Goal: Download file/media

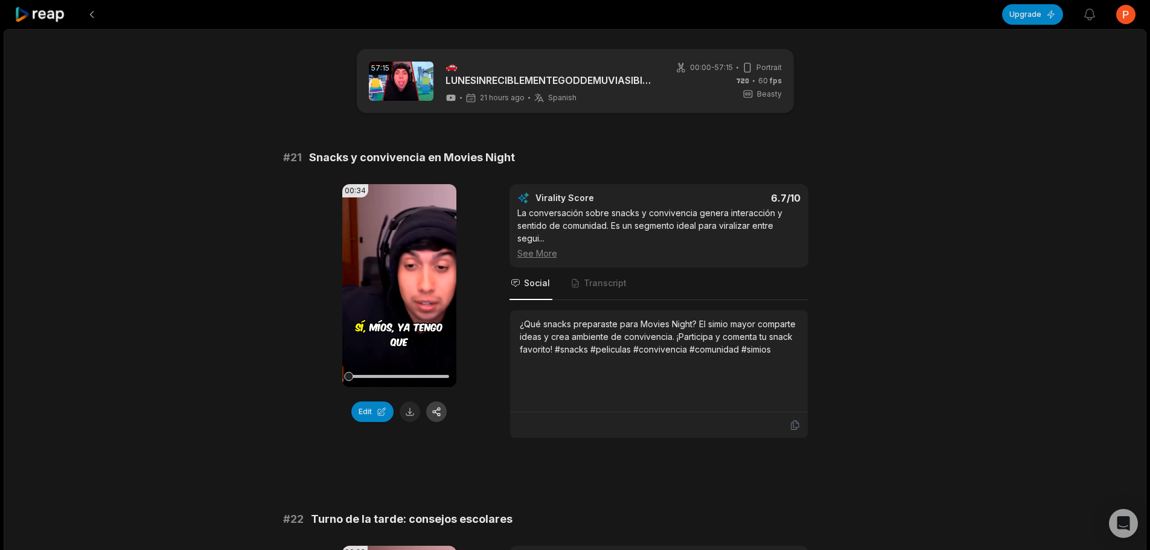
click at [432, 411] on button at bounding box center [436, 411] width 21 height 21
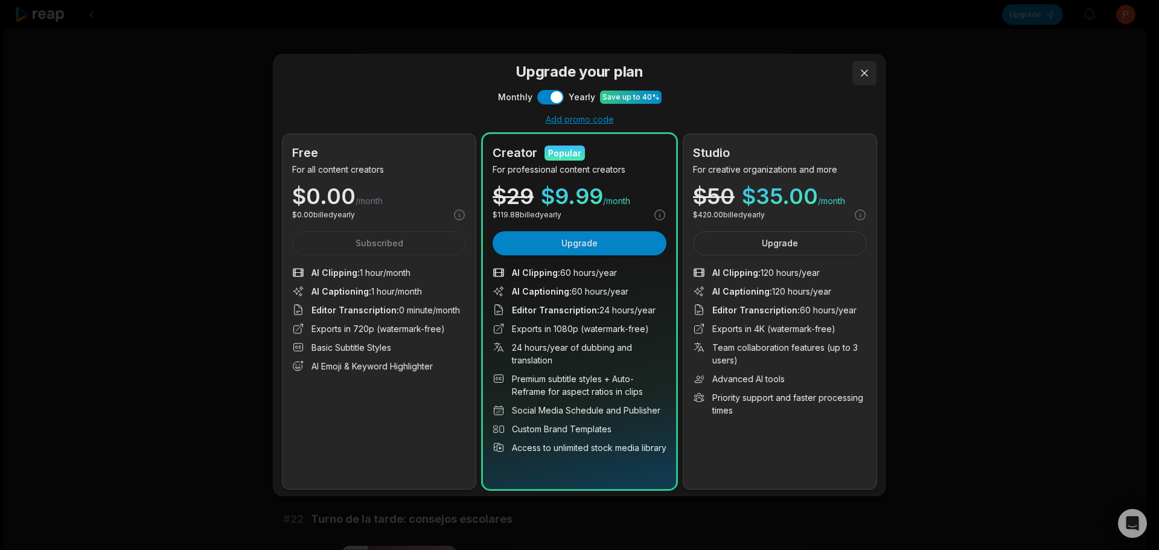
click at [867, 66] on button at bounding box center [864, 73] width 24 height 24
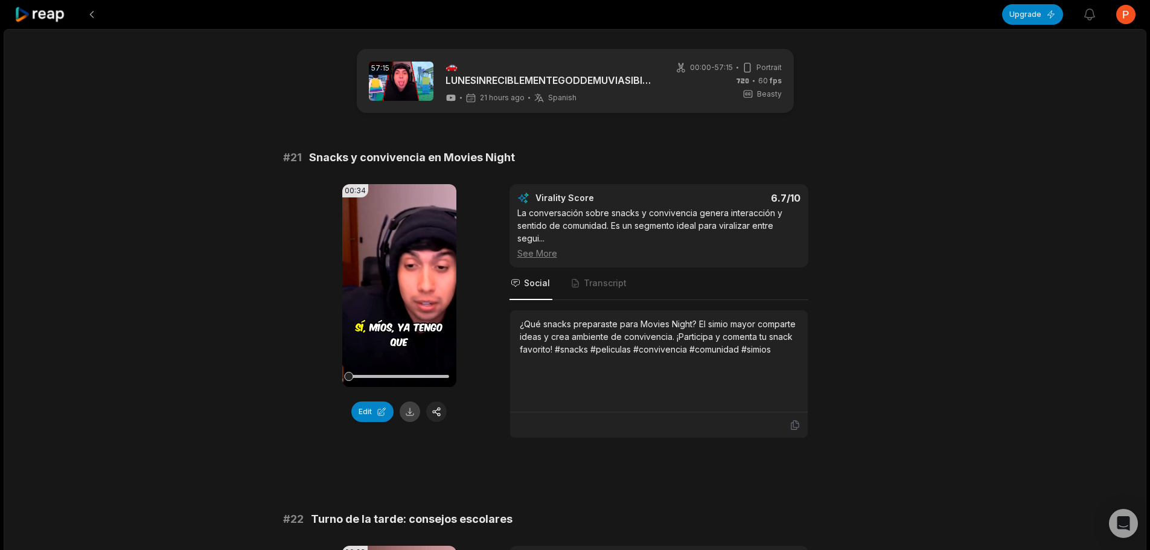
click at [413, 407] on button at bounding box center [410, 411] width 21 height 21
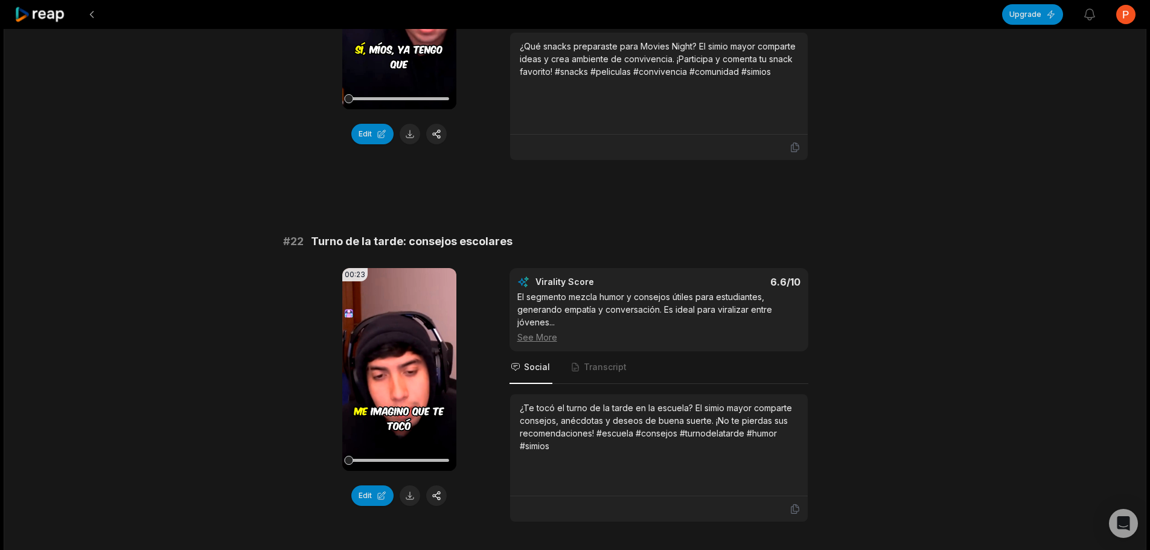
scroll to position [423, 0]
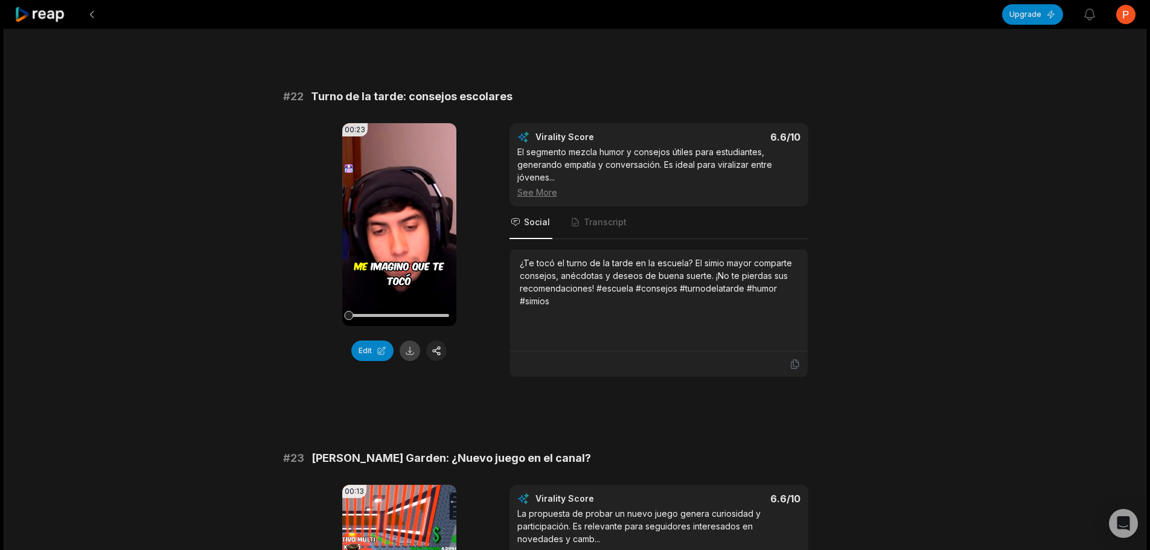
click at [411, 351] on button at bounding box center [410, 350] width 21 height 21
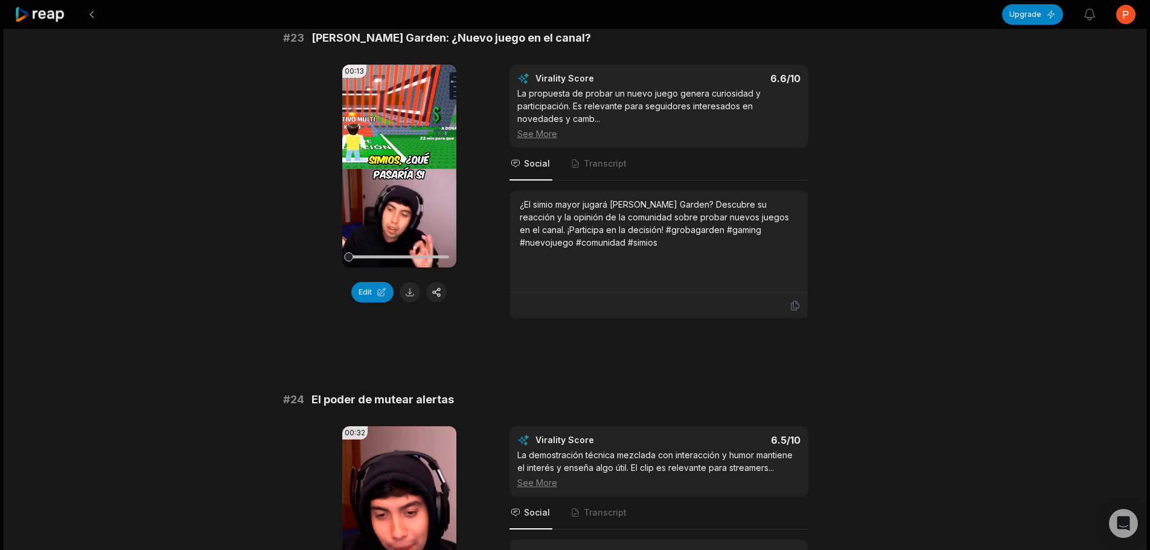
scroll to position [845, 0]
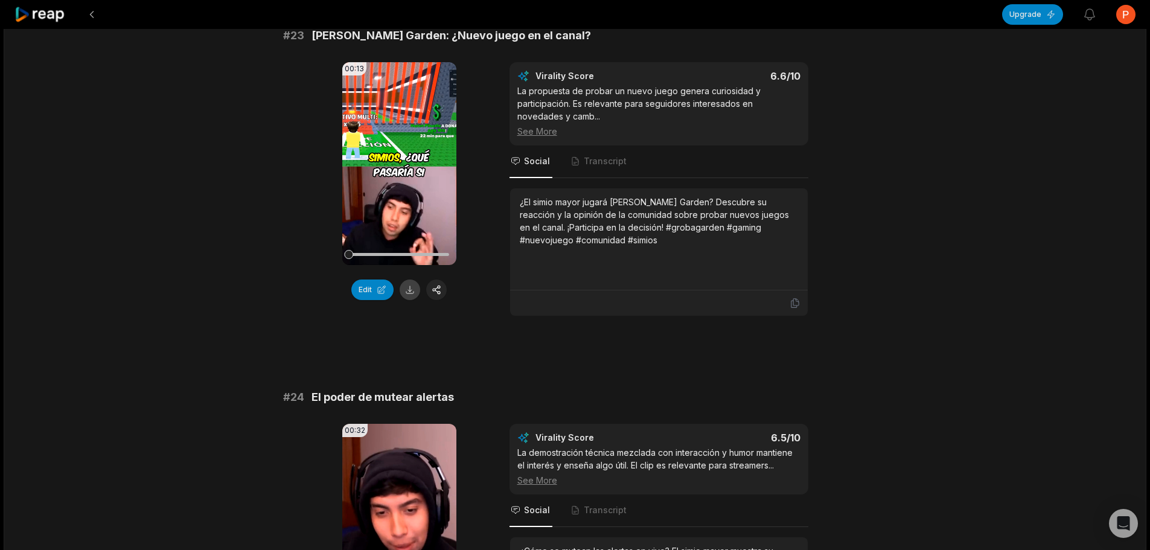
click at [412, 287] on button at bounding box center [410, 289] width 21 height 21
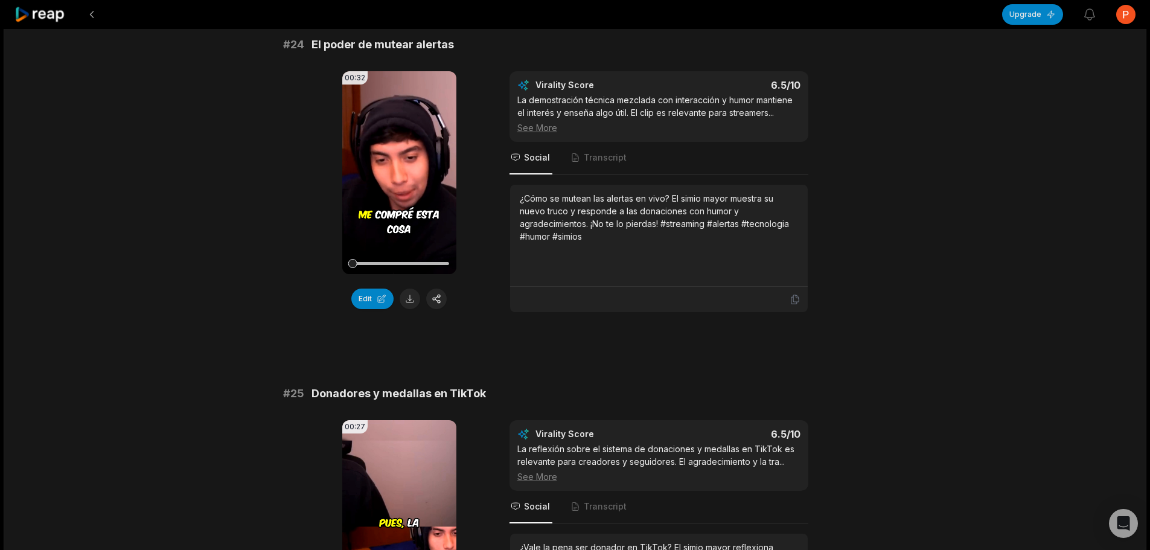
scroll to position [1207, 0]
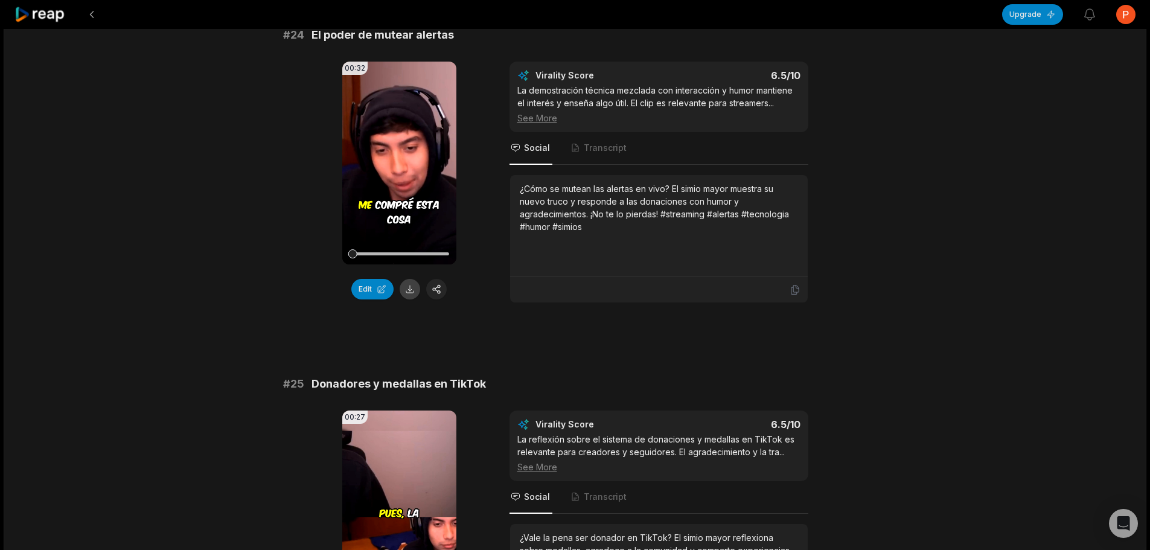
click at [413, 290] on button at bounding box center [410, 289] width 21 height 21
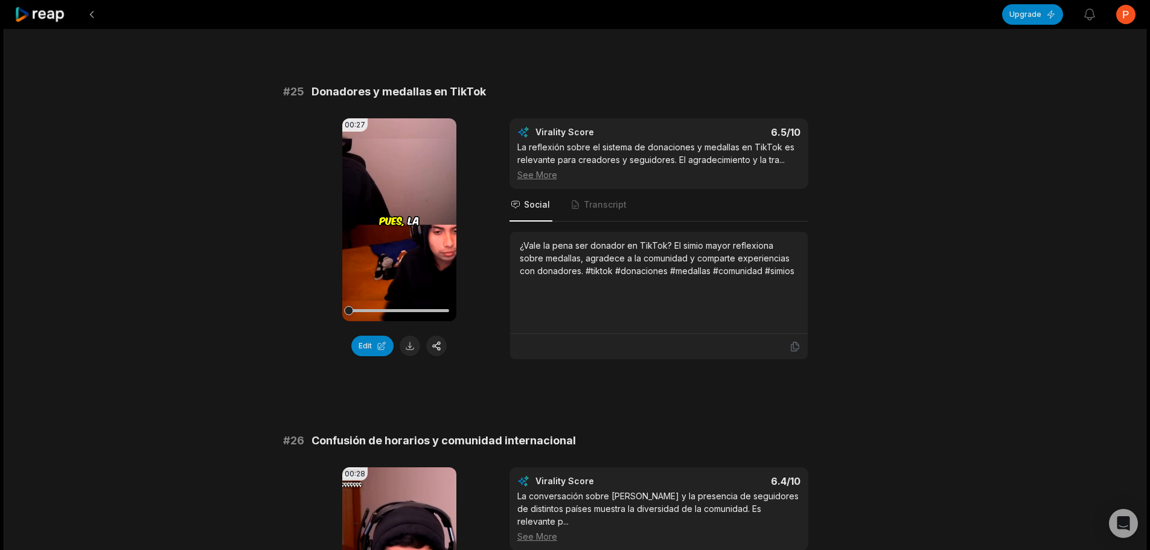
scroll to position [1509, 0]
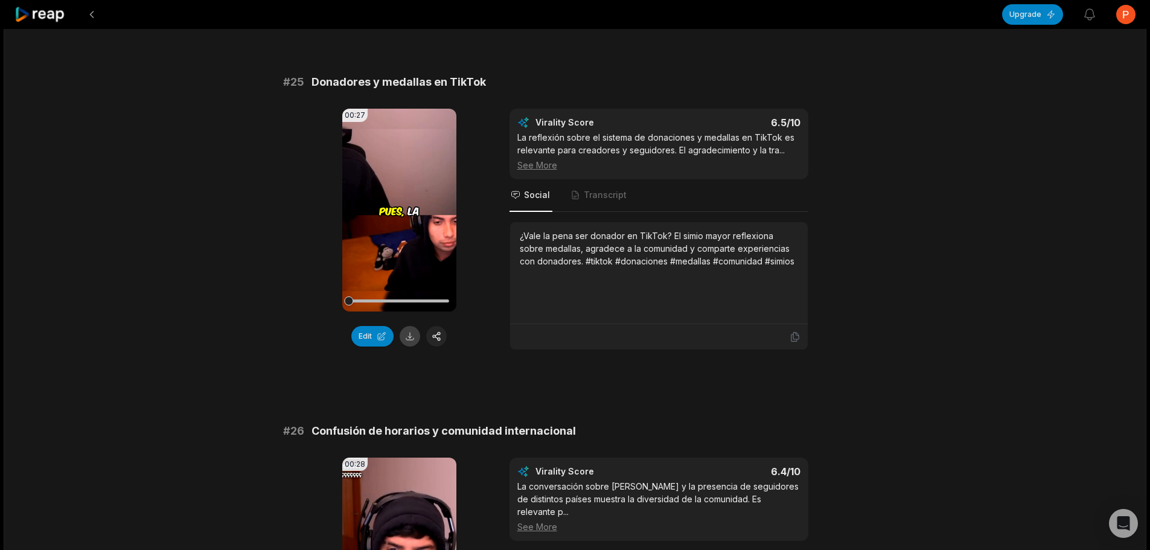
click at [412, 334] on button at bounding box center [410, 336] width 21 height 21
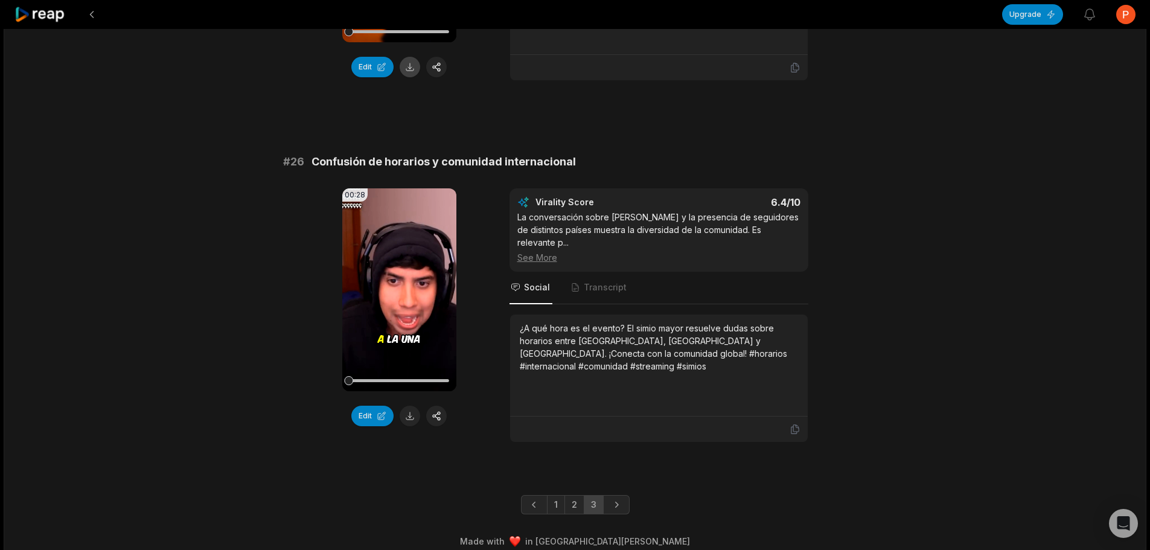
scroll to position [1791, 0]
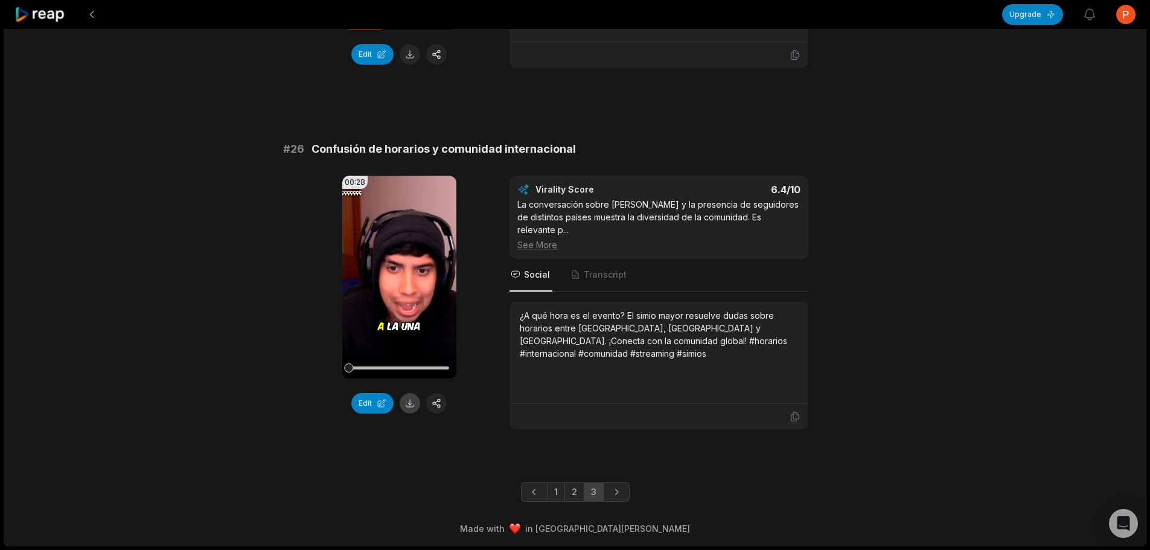
click at [404, 407] on button at bounding box center [410, 403] width 21 height 21
click at [575, 485] on link "2" at bounding box center [574, 491] width 20 height 19
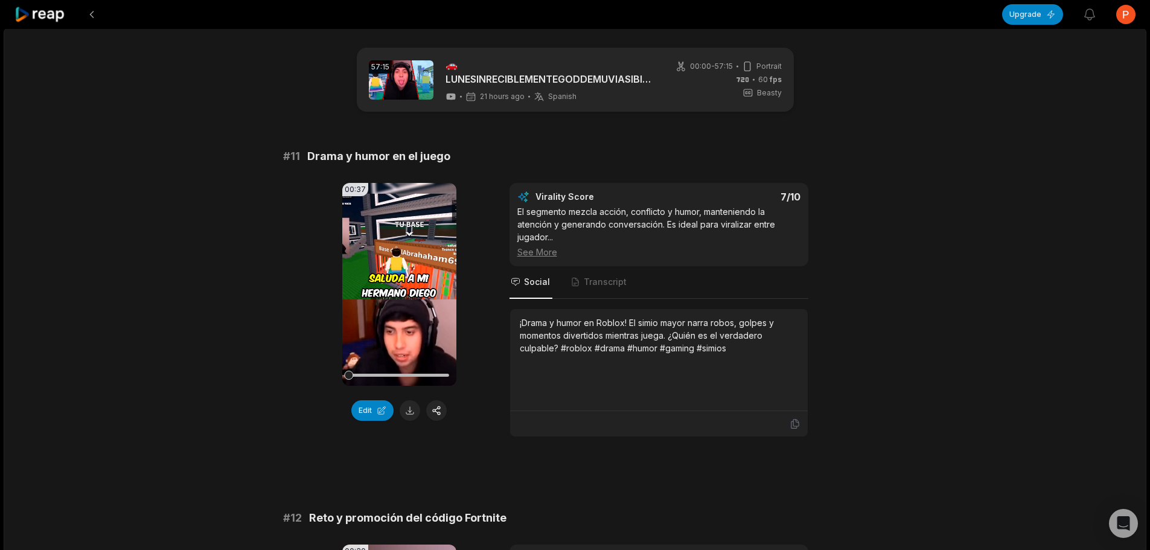
scroll to position [0, 0]
click at [408, 415] on button at bounding box center [410, 411] width 21 height 21
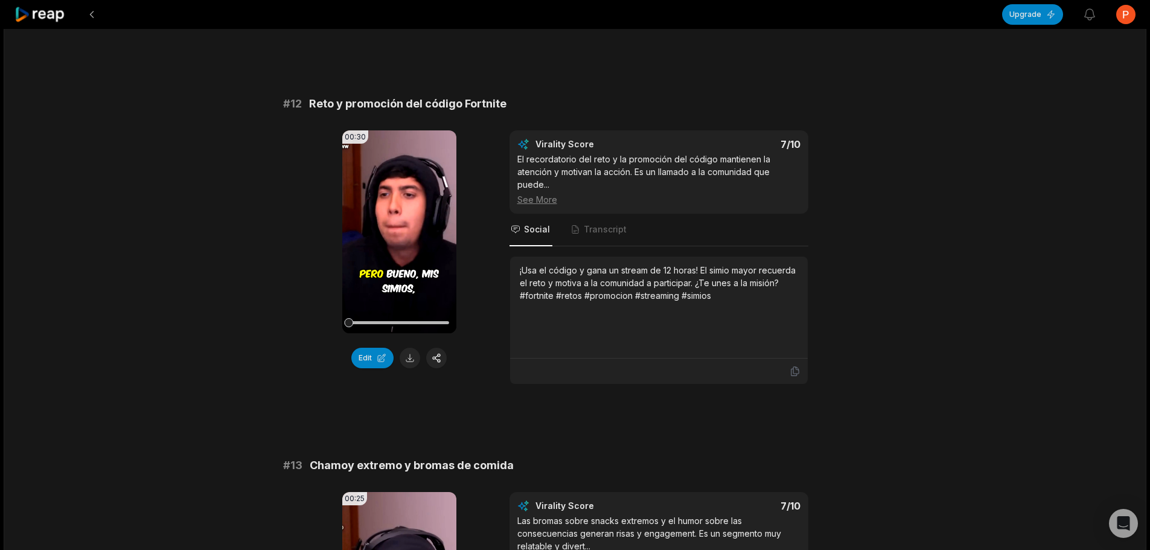
scroll to position [423, 0]
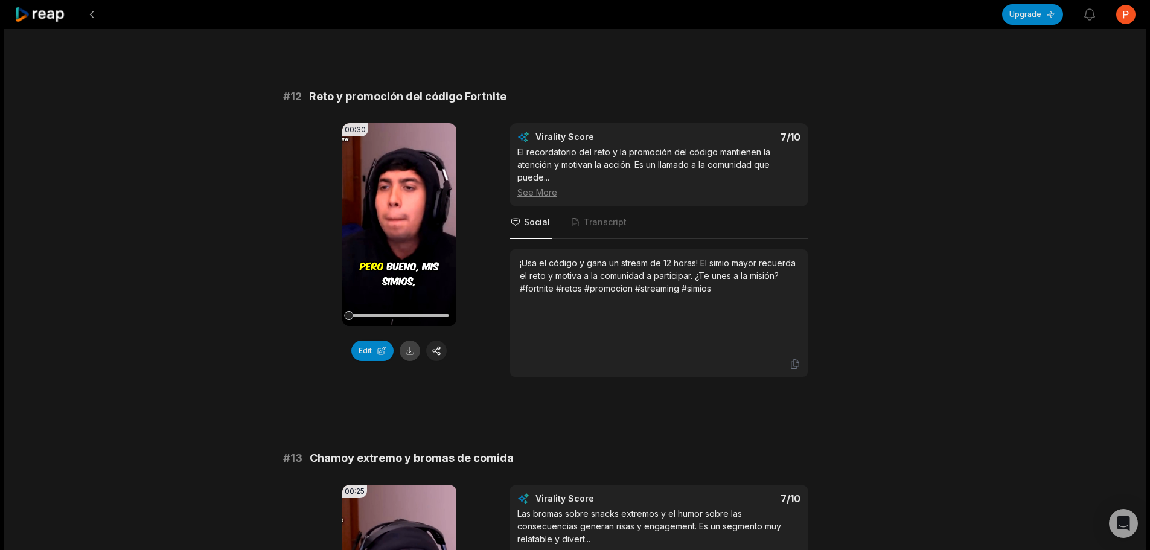
click at [407, 352] on button at bounding box center [410, 350] width 21 height 21
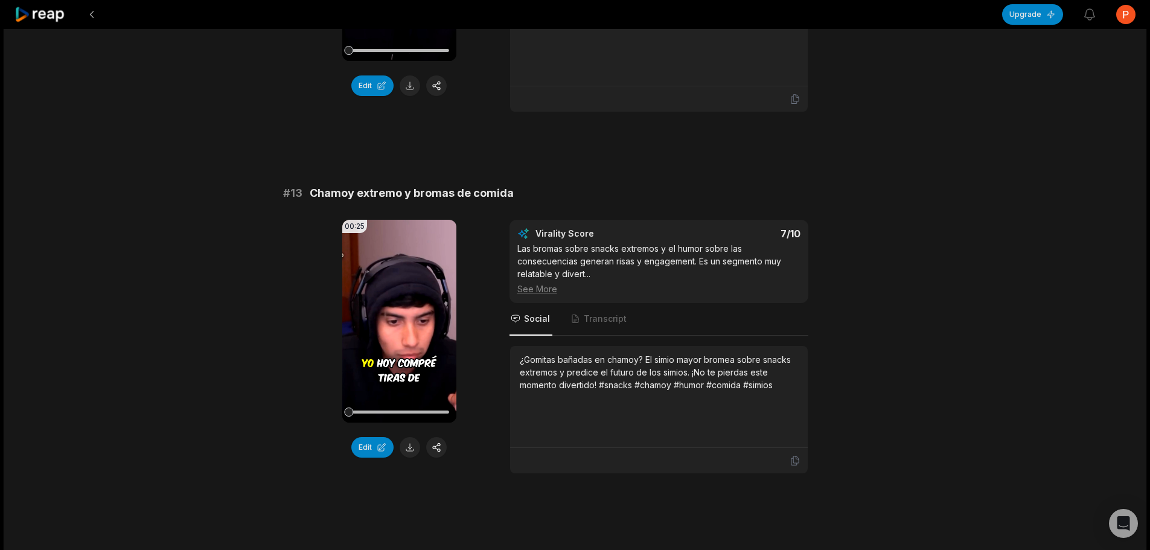
scroll to position [845, 0]
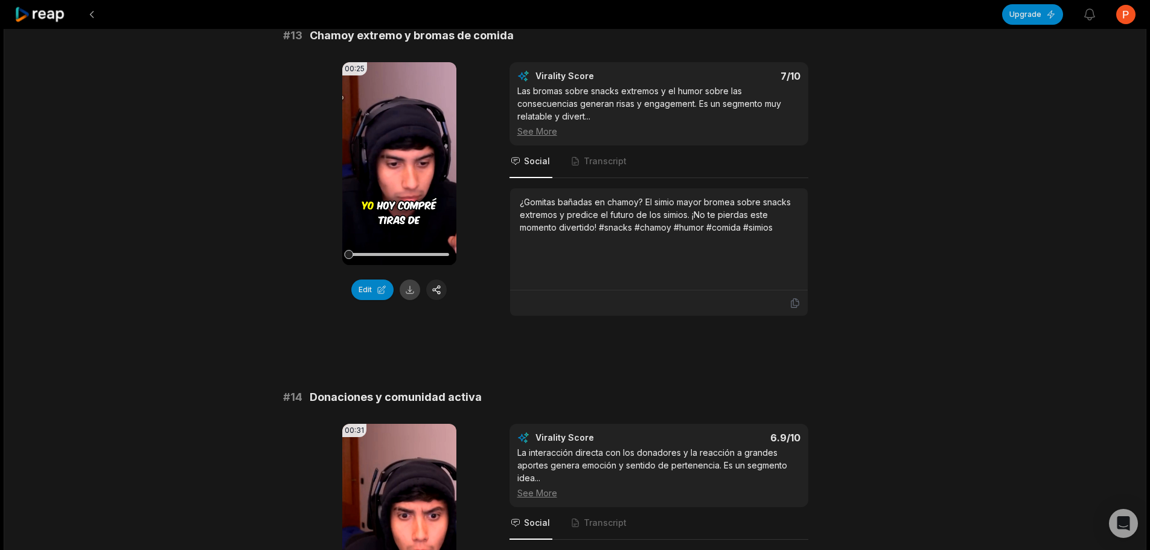
click at [410, 291] on button at bounding box center [410, 289] width 21 height 21
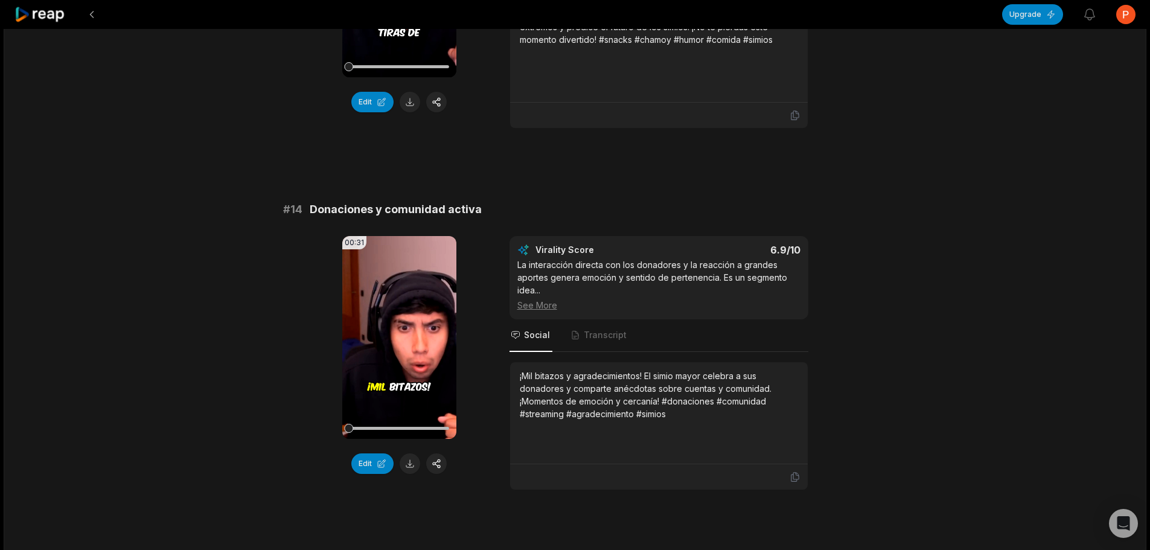
scroll to position [1207, 0]
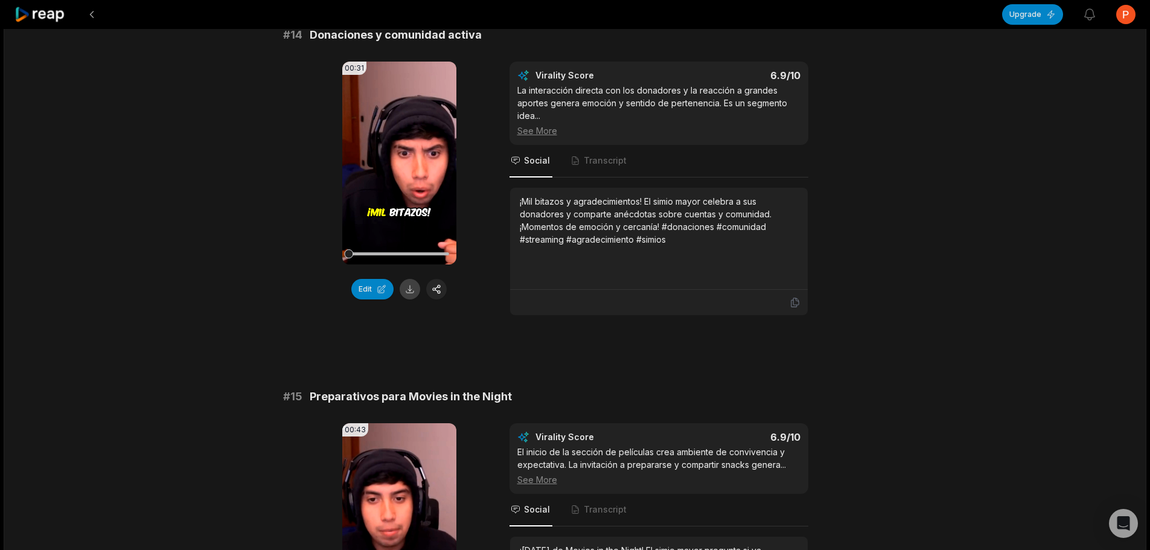
click at [409, 288] on button at bounding box center [410, 289] width 21 height 21
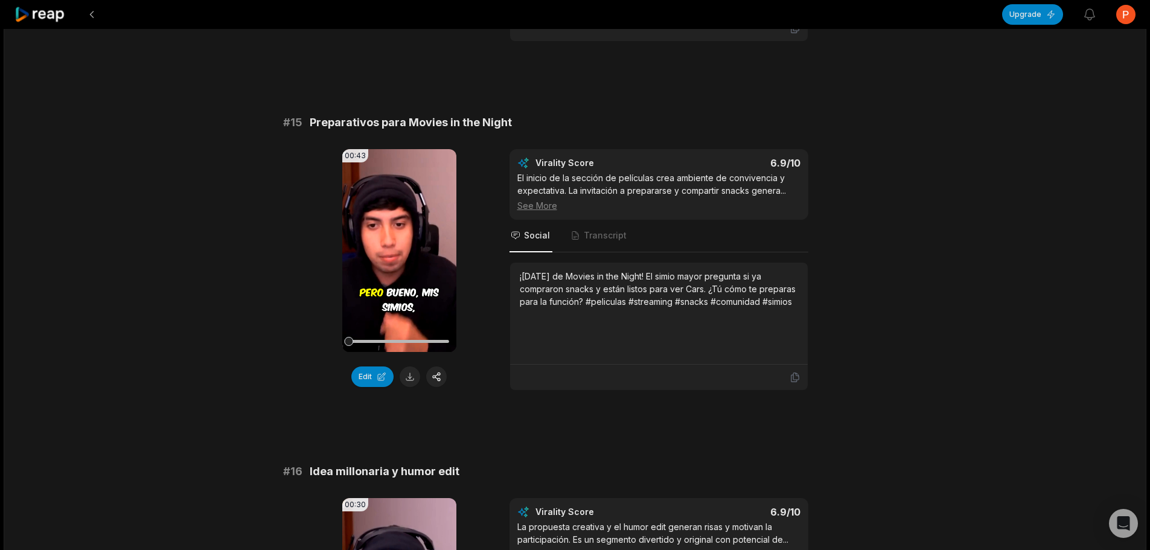
scroll to position [1569, 0]
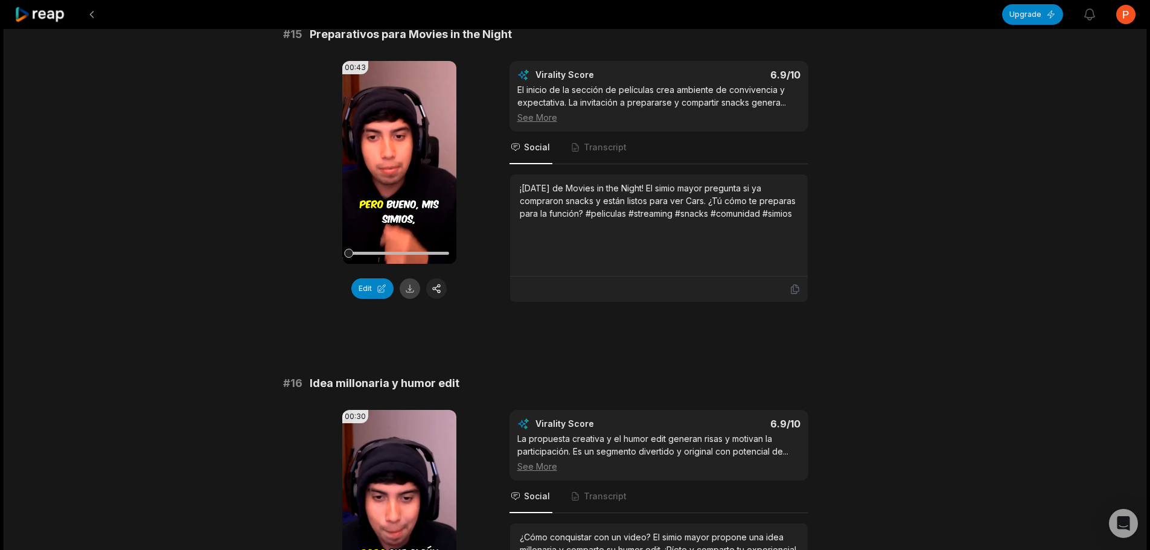
click at [412, 292] on button at bounding box center [410, 288] width 21 height 21
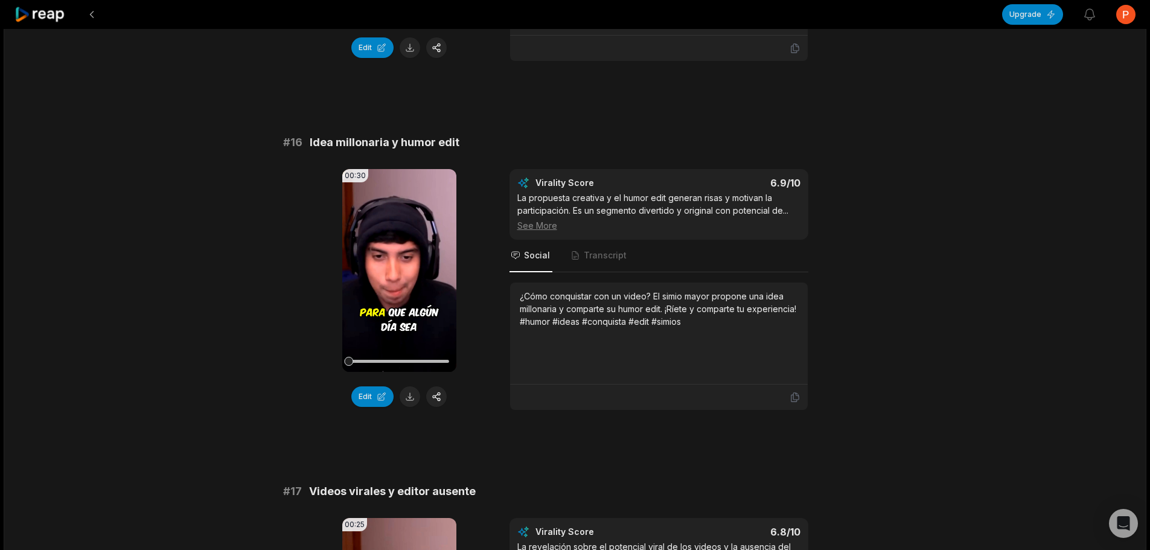
scroll to position [1811, 0]
click at [410, 392] on button at bounding box center [410, 396] width 21 height 21
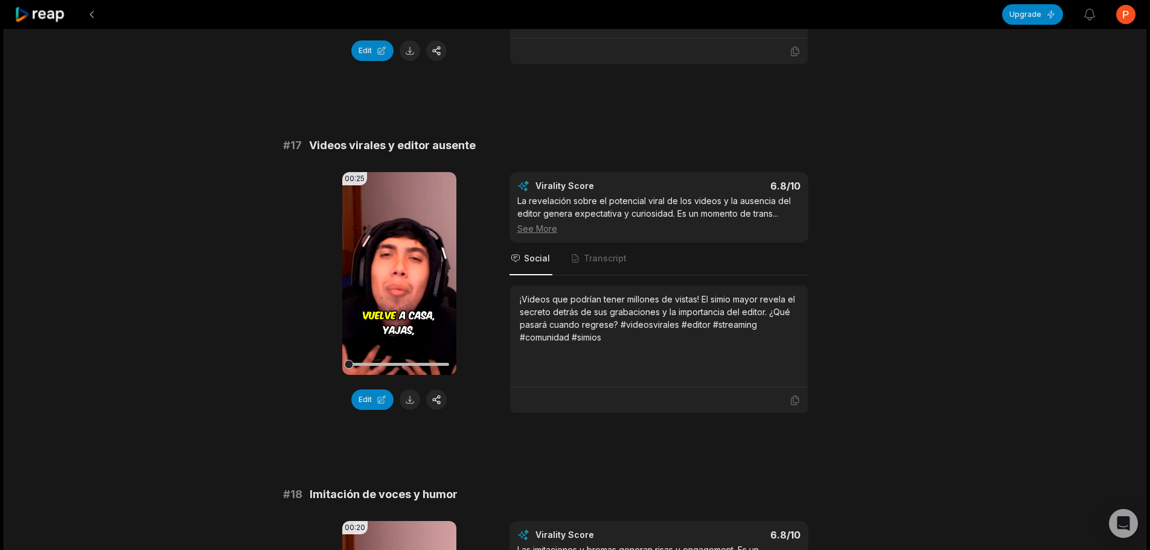
scroll to position [2173, 0]
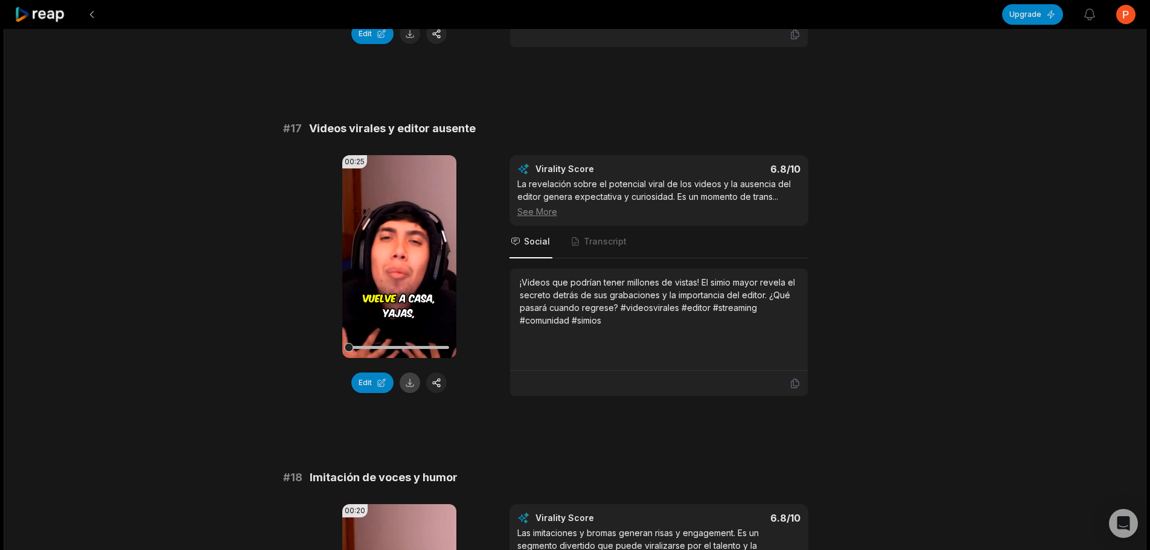
click at [406, 385] on button at bounding box center [410, 382] width 21 height 21
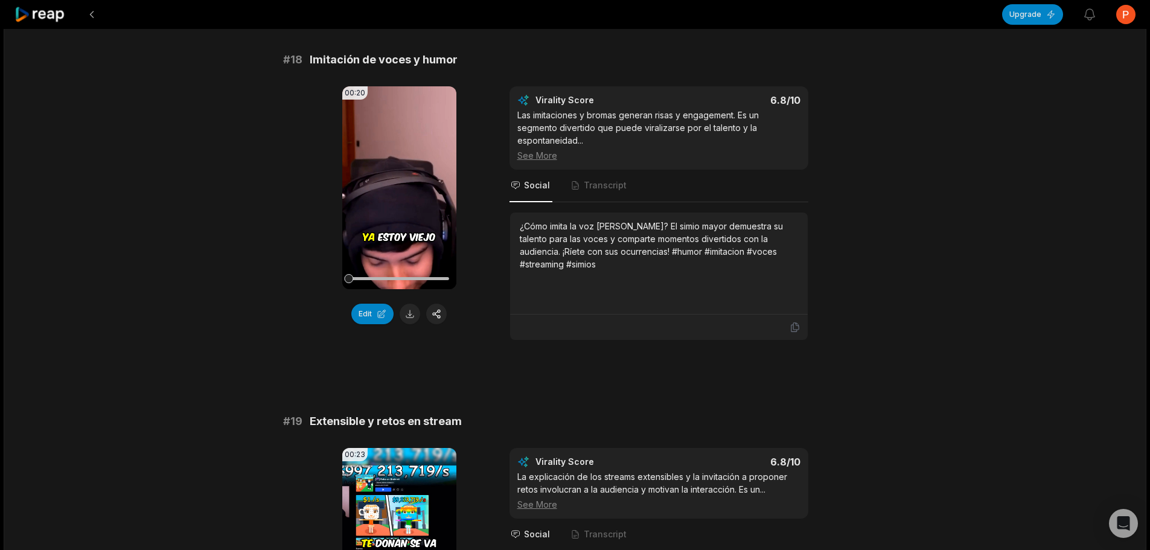
scroll to position [2596, 0]
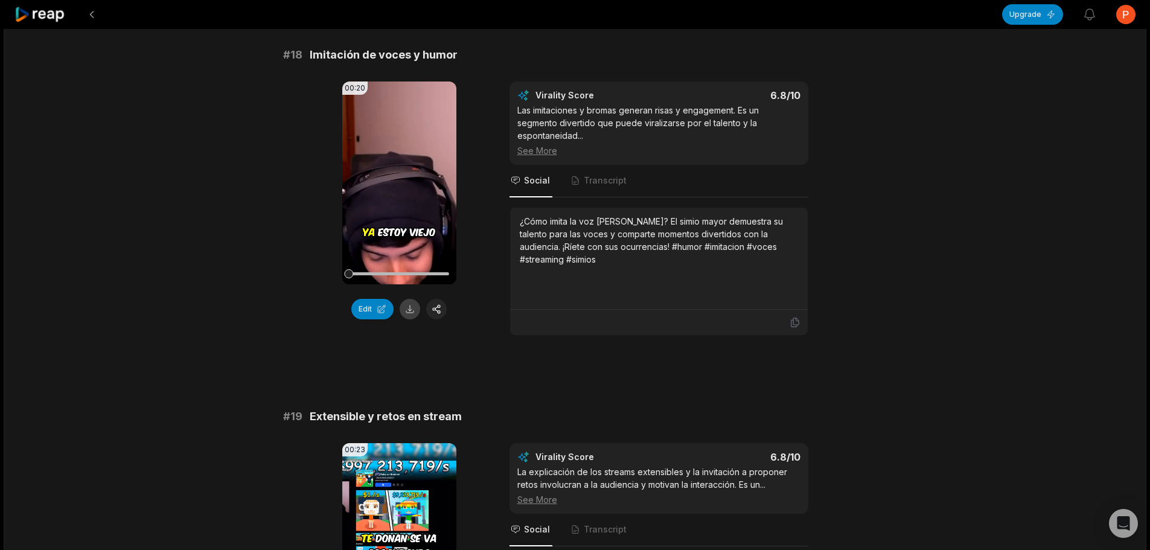
click at [407, 308] on button at bounding box center [410, 309] width 21 height 21
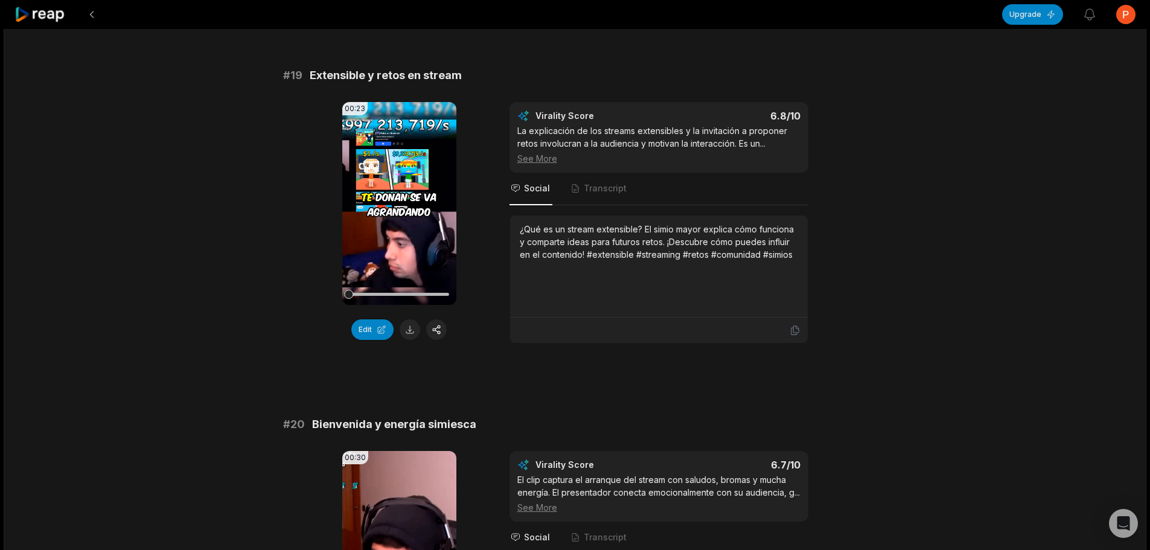
scroll to position [2958, 0]
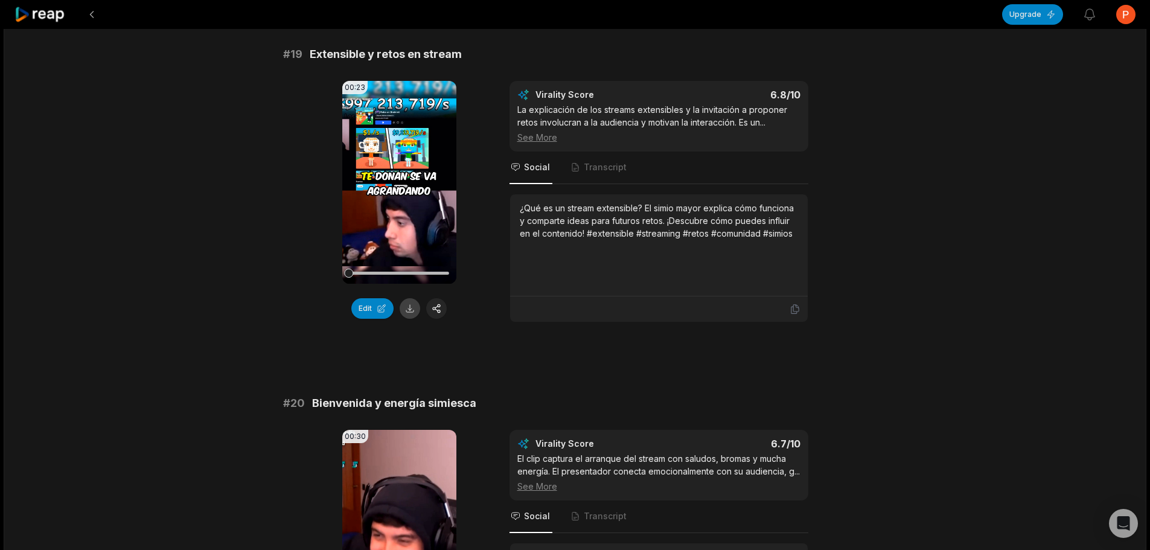
click at [411, 315] on button at bounding box center [410, 308] width 21 height 21
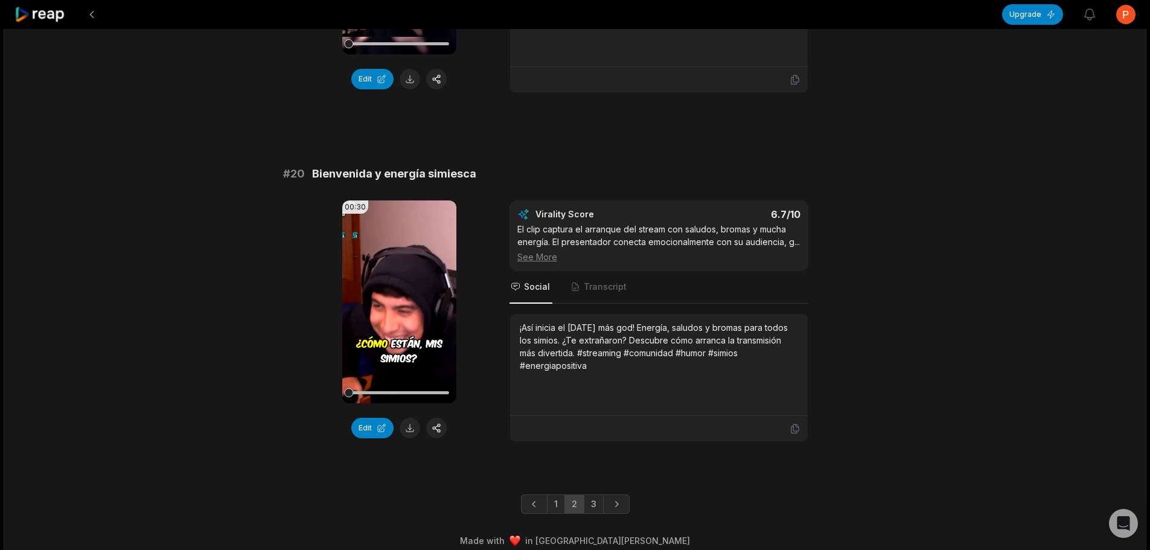
scroll to position [3199, 0]
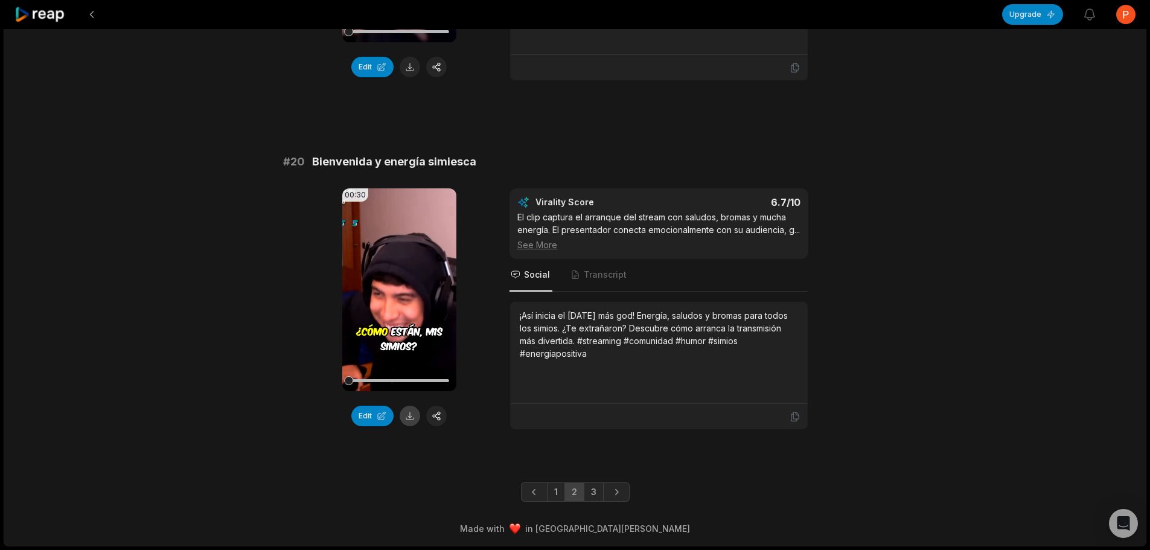
click at [407, 417] on button at bounding box center [410, 416] width 21 height 21
click at [552, 491] on link "1" at bounding box center [556, 491] width 18 height 19
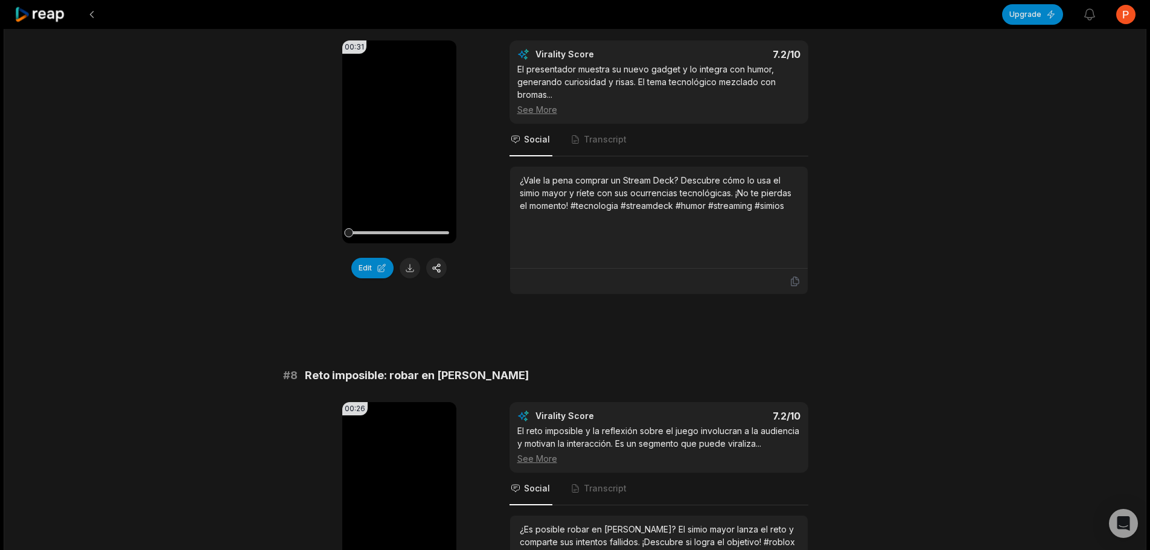
scroll to position [1877, 0]
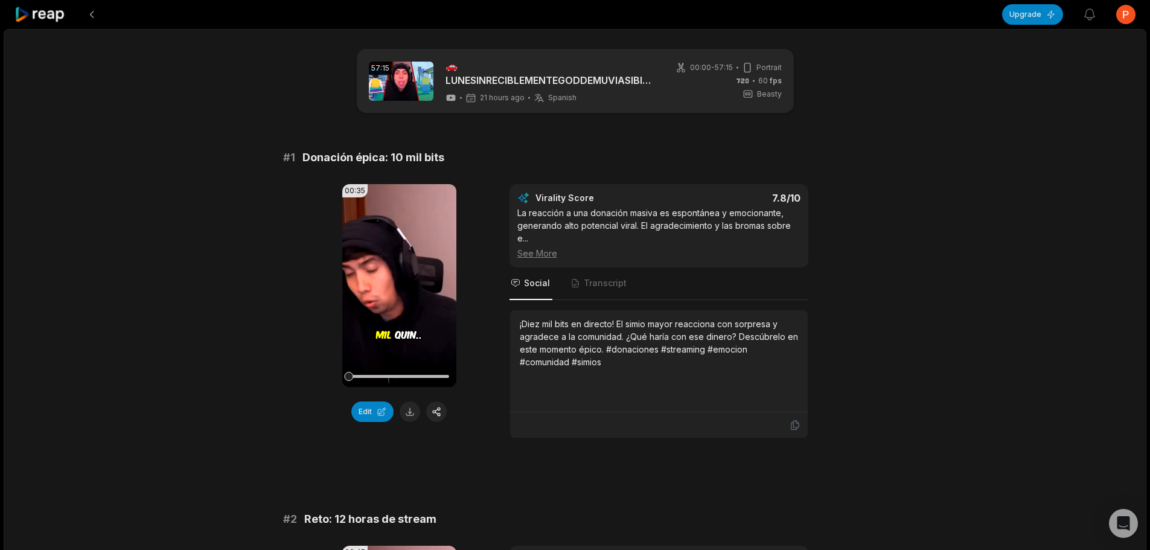
click at [407, 415] on button at bounding box center [410, 411] width 21 height 21
click at [410, 352] on video "Your browser does not support mp4 format." at bounding box center [399, 285] width 114 height 203
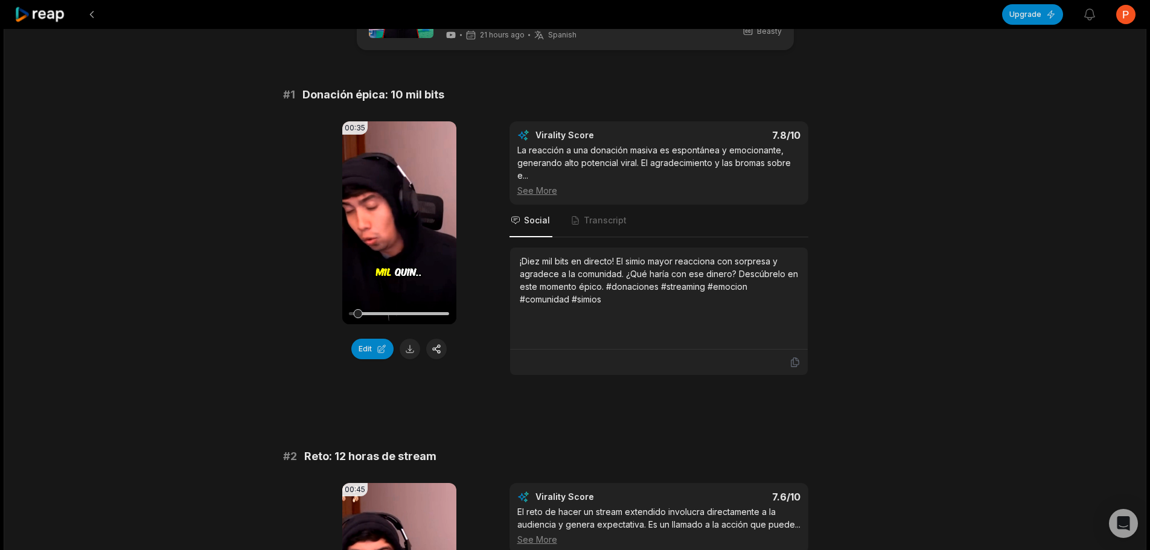
scroll to position [60, 0]
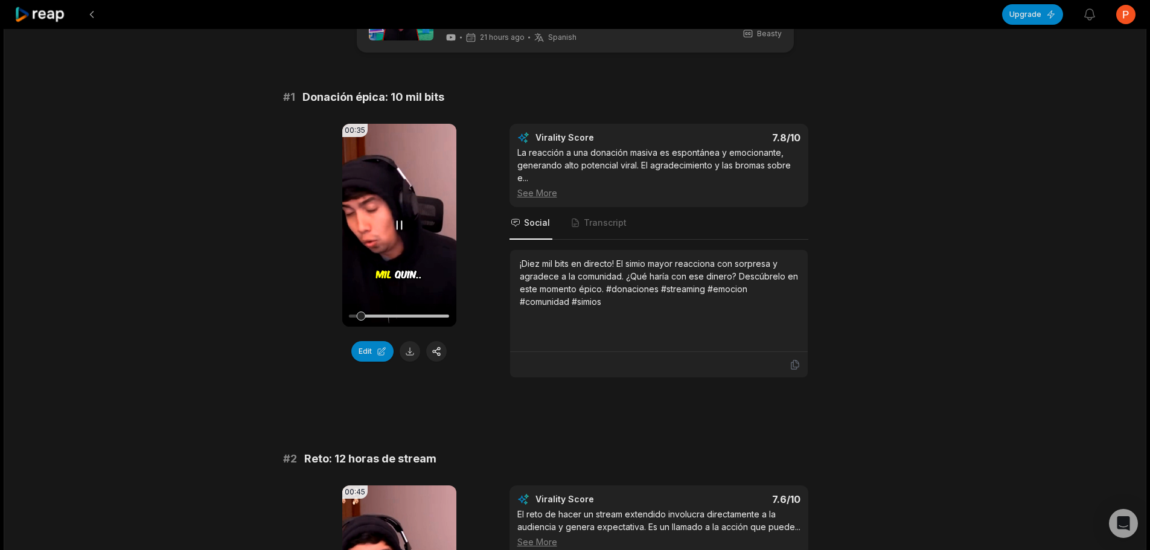
click at [395, 223] on icon at bounding box center [399, 225] width 14 height 14
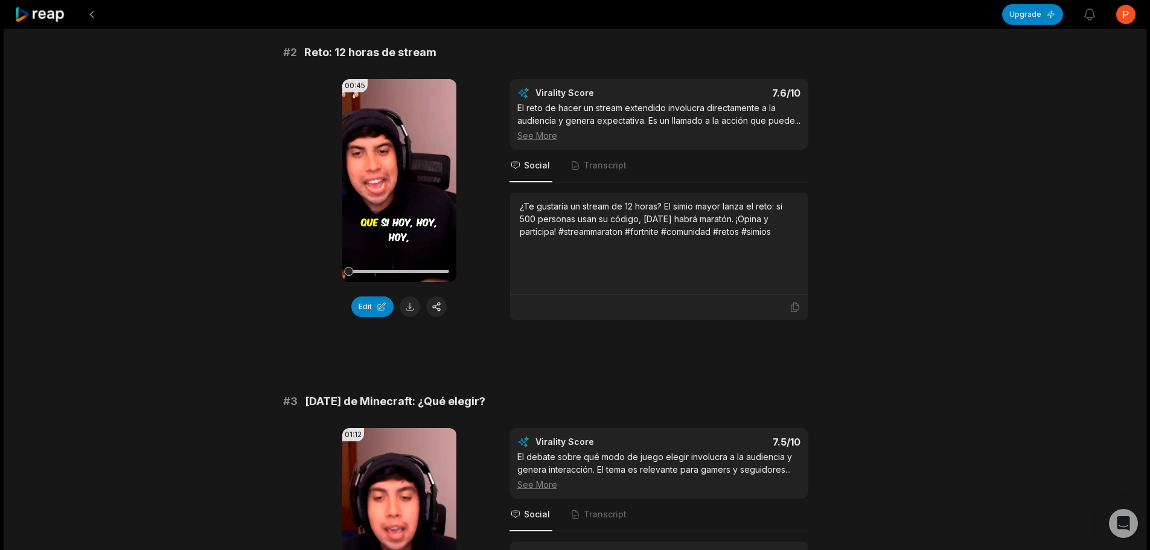
scroll to position [483, 0]
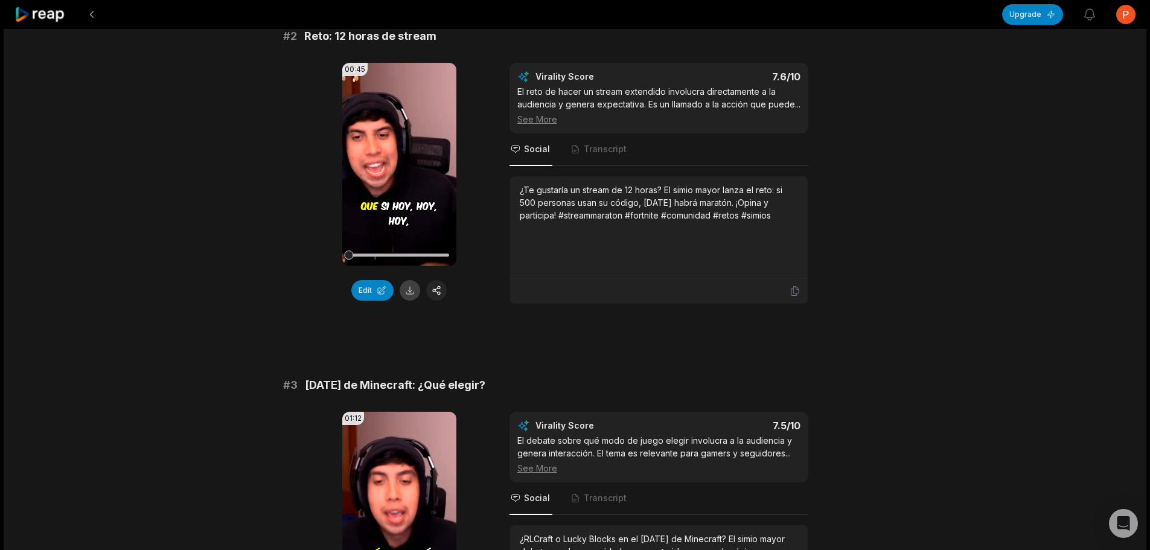
click at [406, 291] on button at bounding box center [410, 290] width 21 height 21
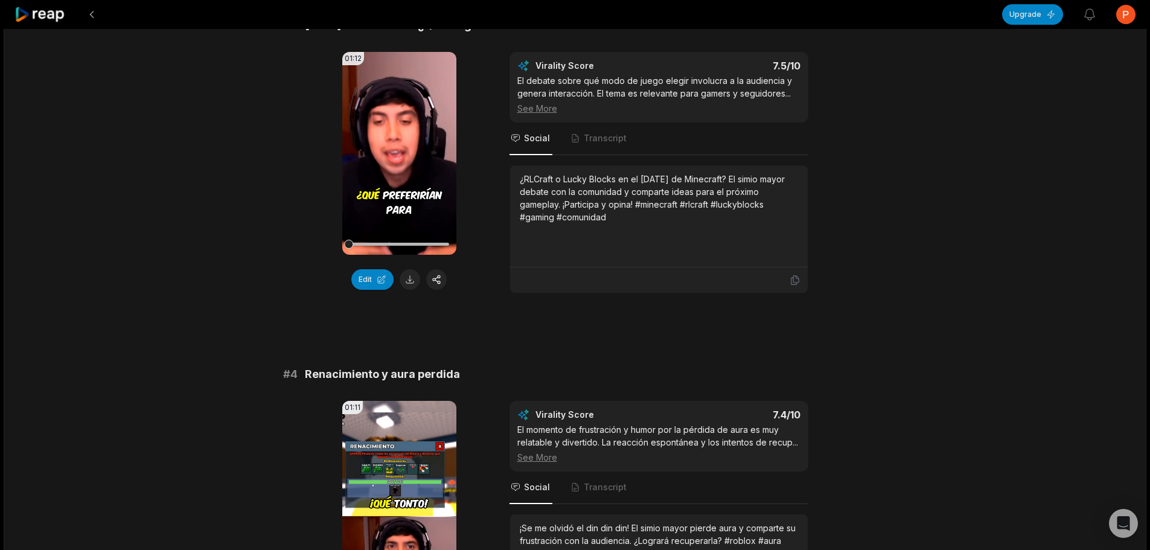
scroll to position [845, 0]
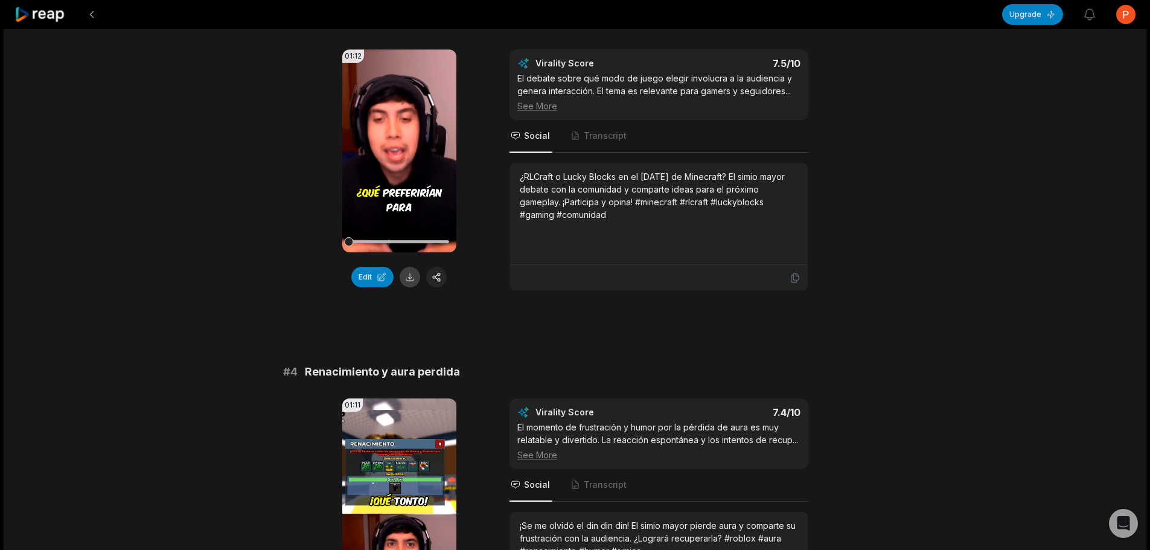
click at [410, 286] on button at bounding box center [410, 277] width 21 height 21
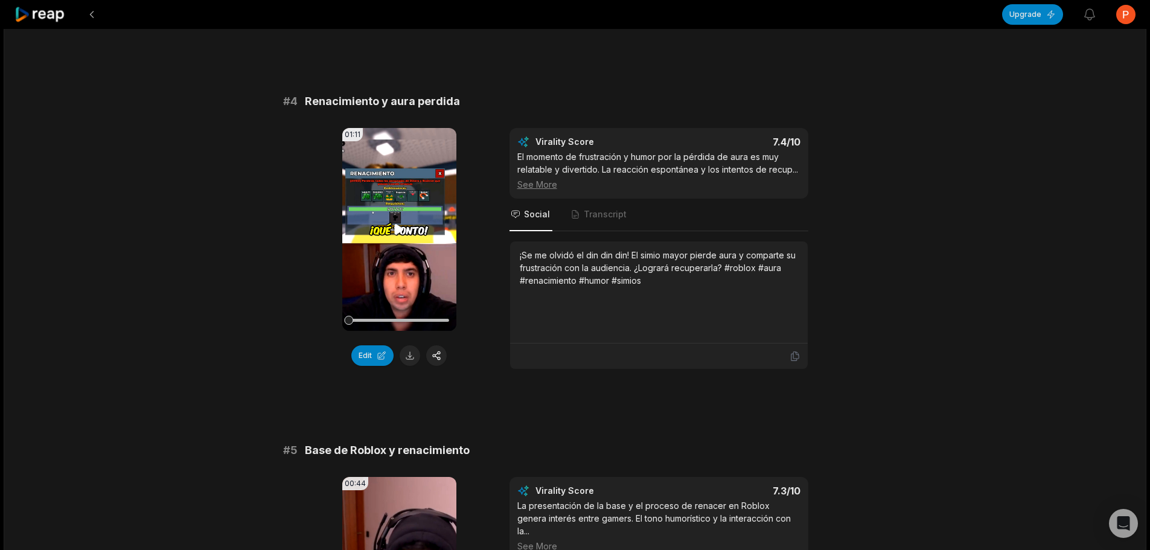
scroll to position [1147, 0]
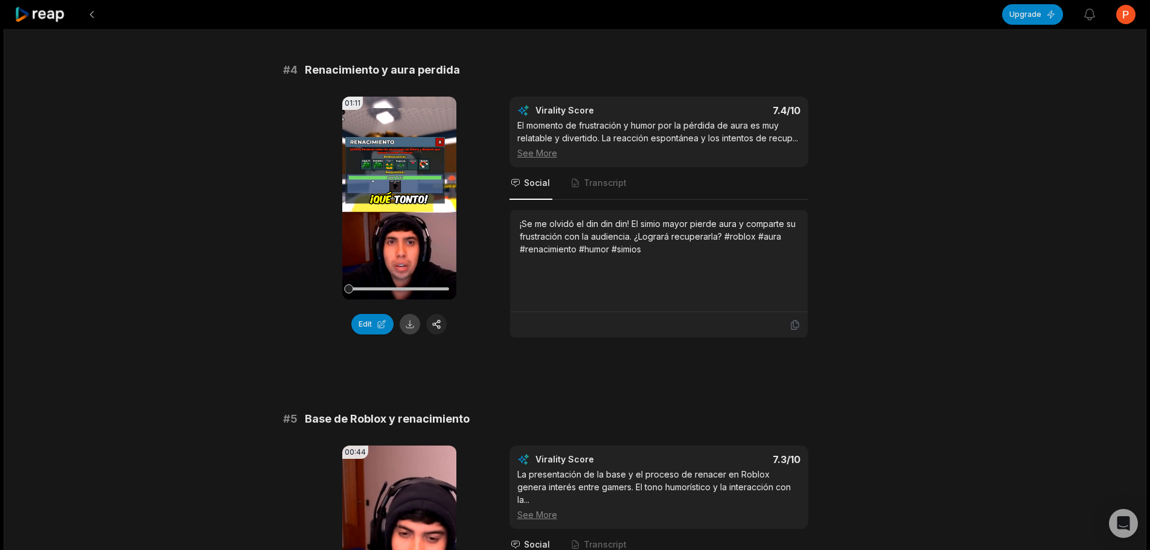
click at [410, 334] on button at bounding box center [410, 324] width 21 height 21
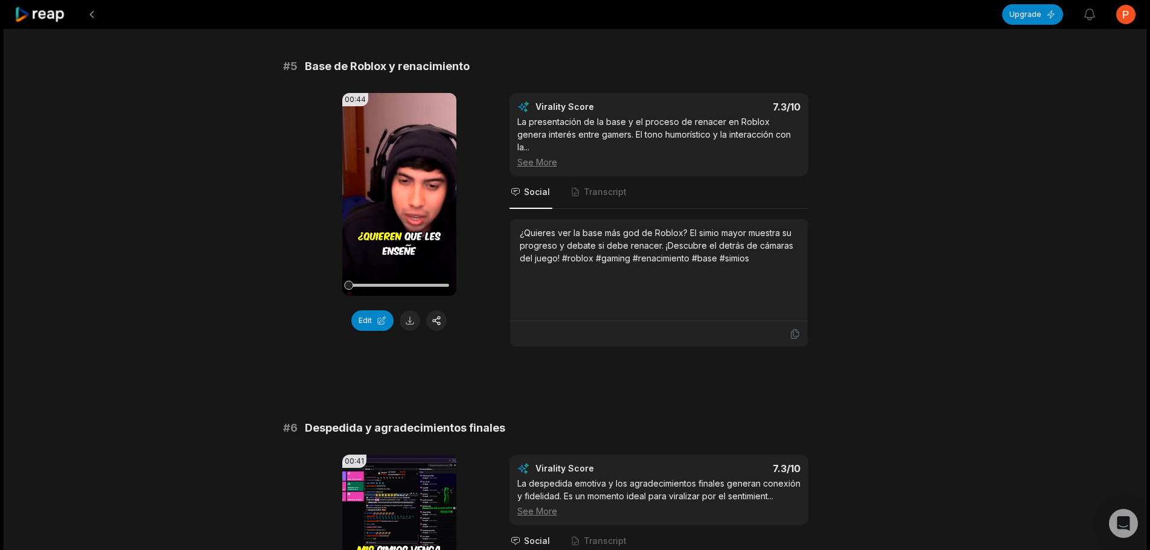
scroll to position [1509, 0]
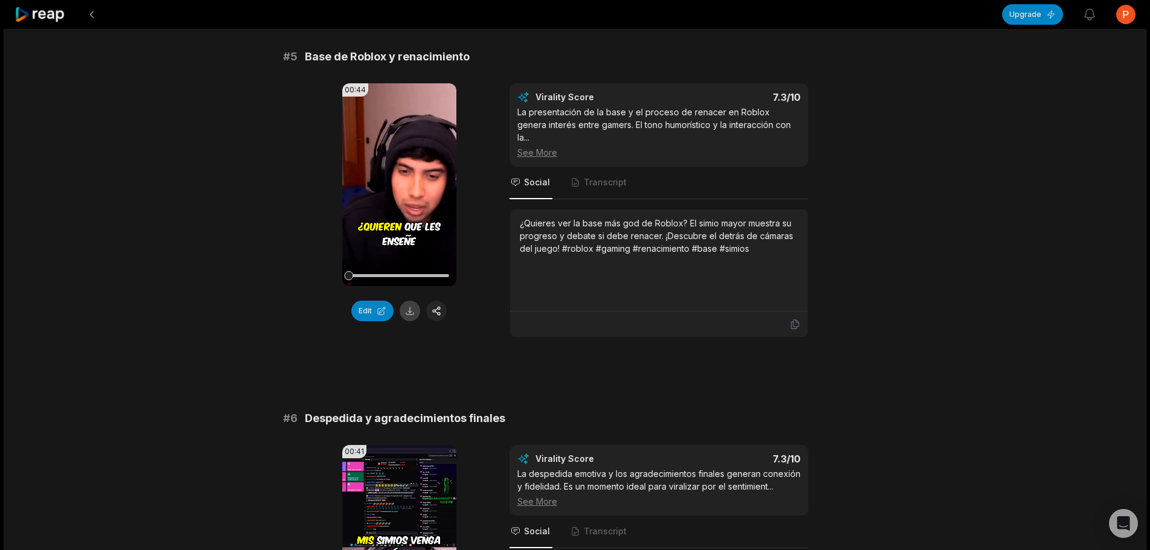
click at [415, 321] on button at bounding box center [410, 311] width 21 height 21
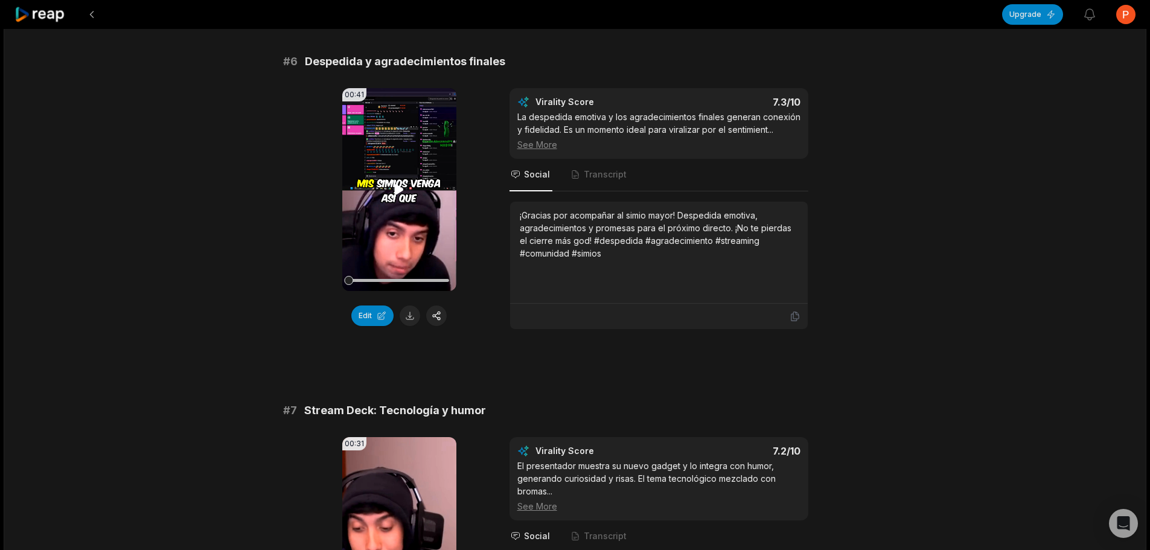
scroll to position [1871, 0]
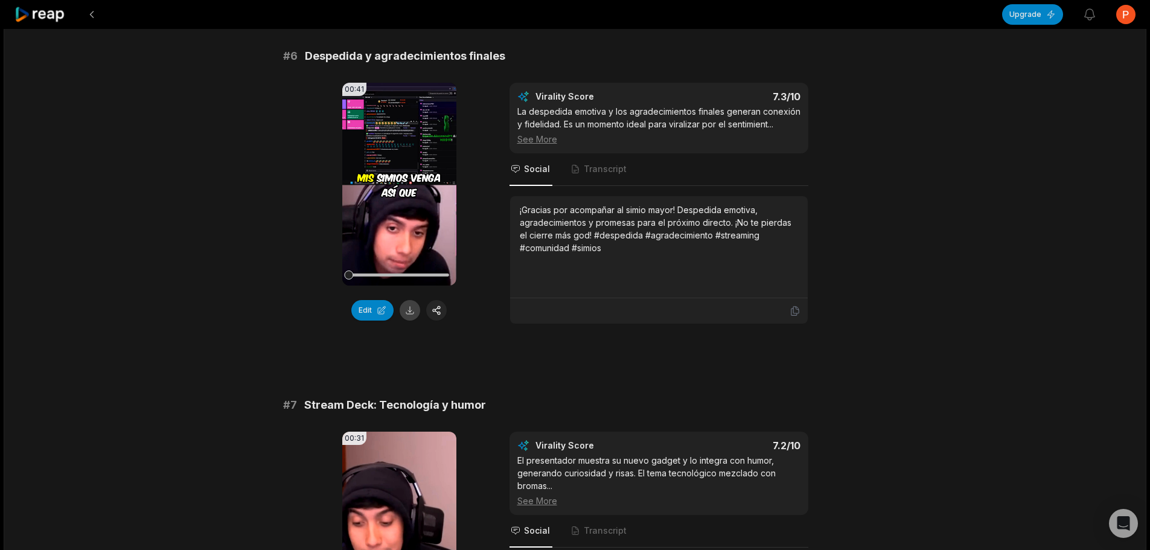
click at [414, 310] on button at bounding box center [410, 310] width 21 height 21
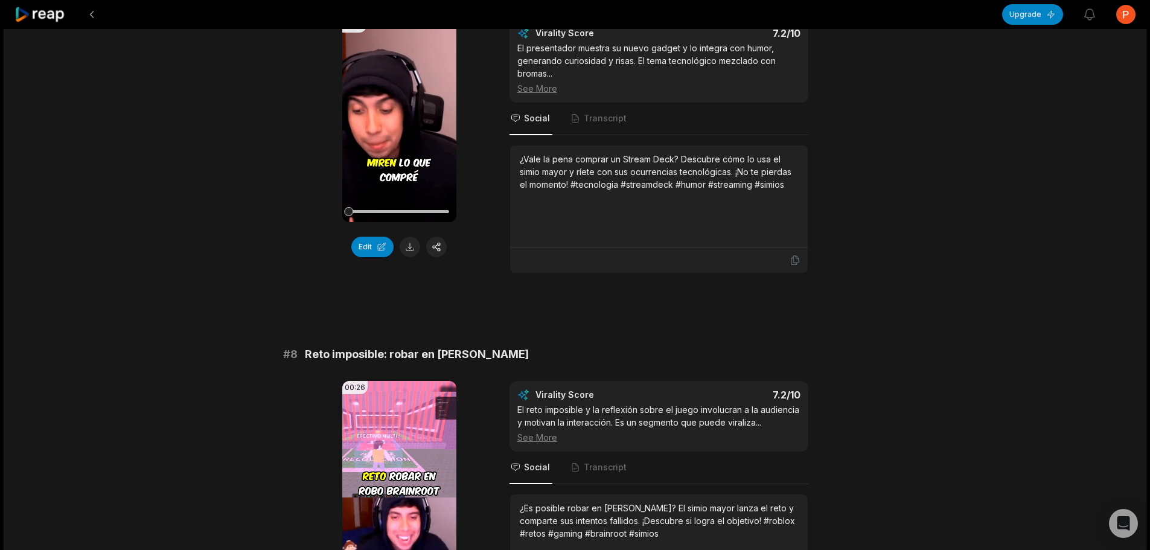
scroll to position [2294, 0]
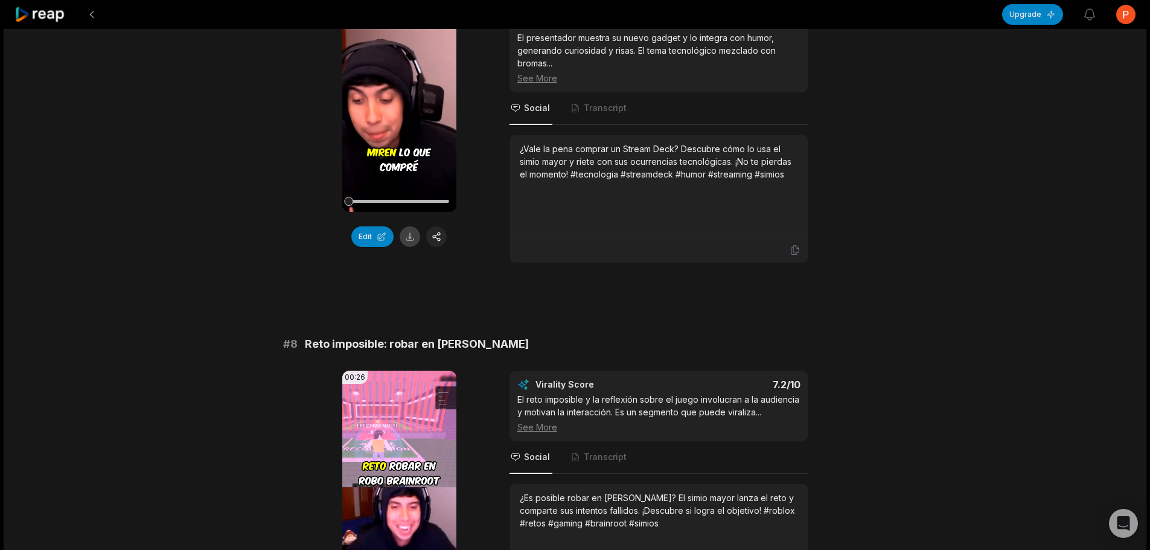
click at [413, 236] on button at bounding box center [410, 236] width 21 height 21
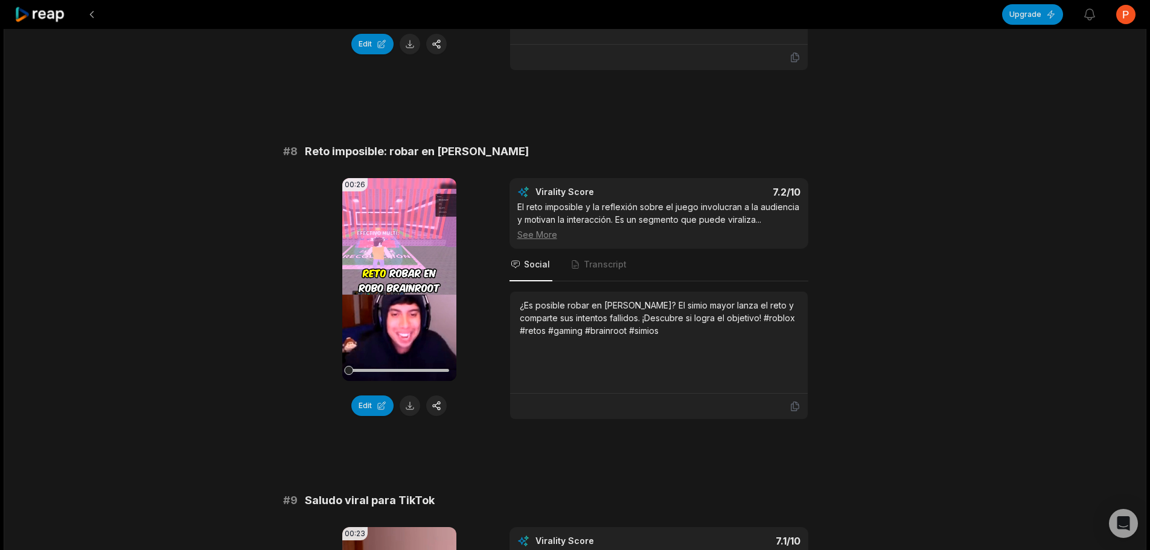
scroll to position [2535, 0]
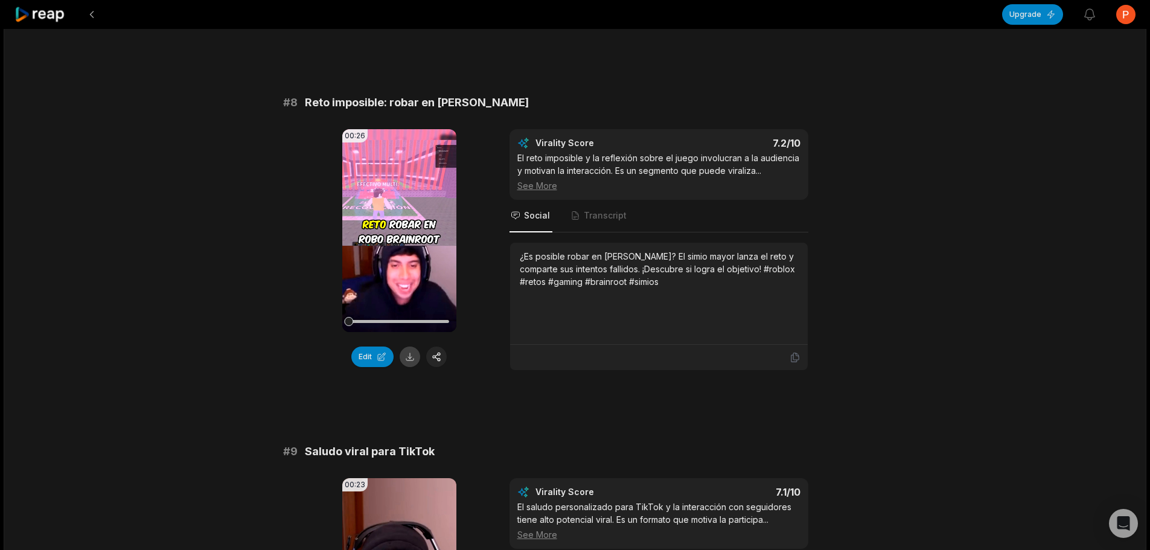
click at [406, 362] on button at bounding box center [410, 356] width 21 height 21
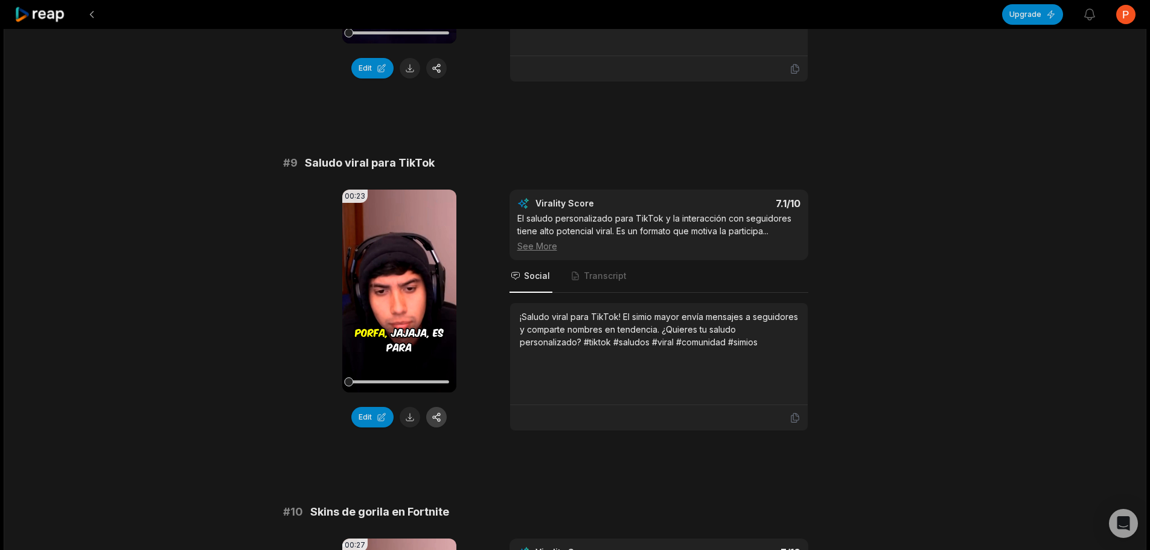
scroll to position [2898, 0]
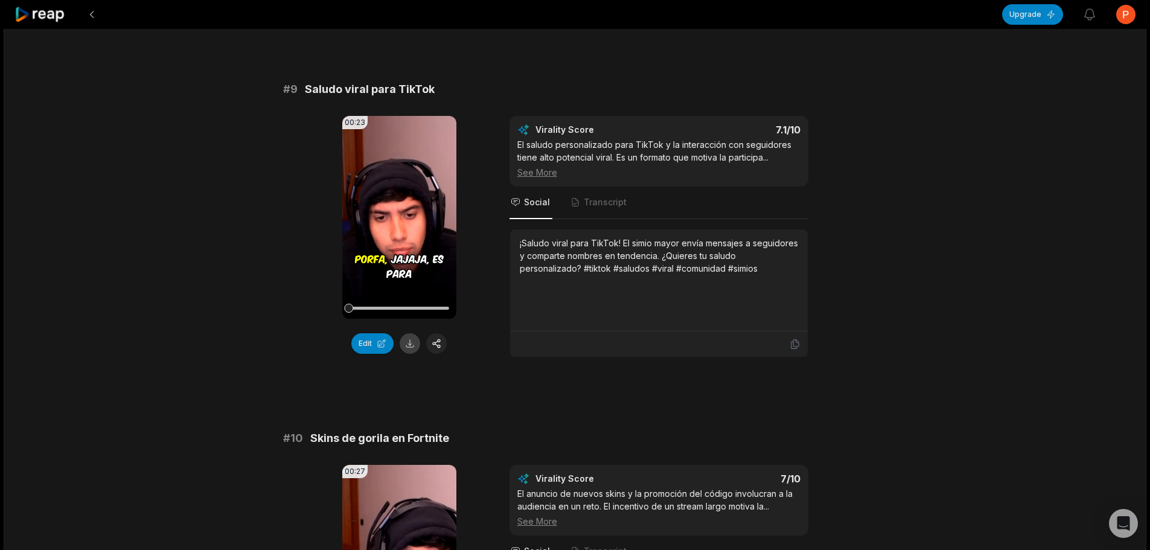
click at [410, 346] on button at bounding box center [410, 343] width 21 height 21
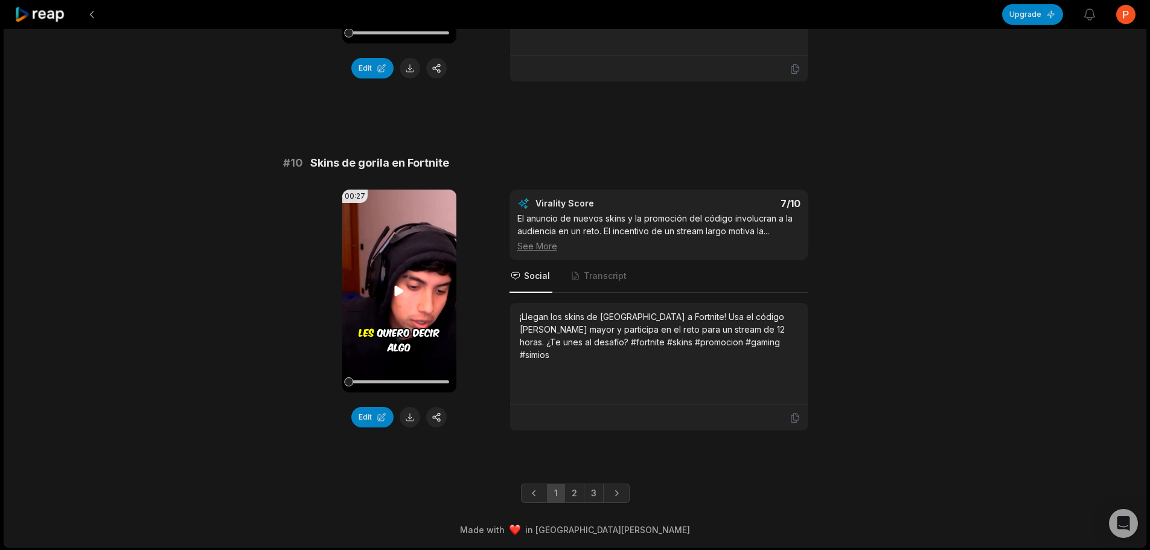
scroll to position [3174, 0]
click at [412, 417] on button at bounding box center [410, 416] width 21 height 21
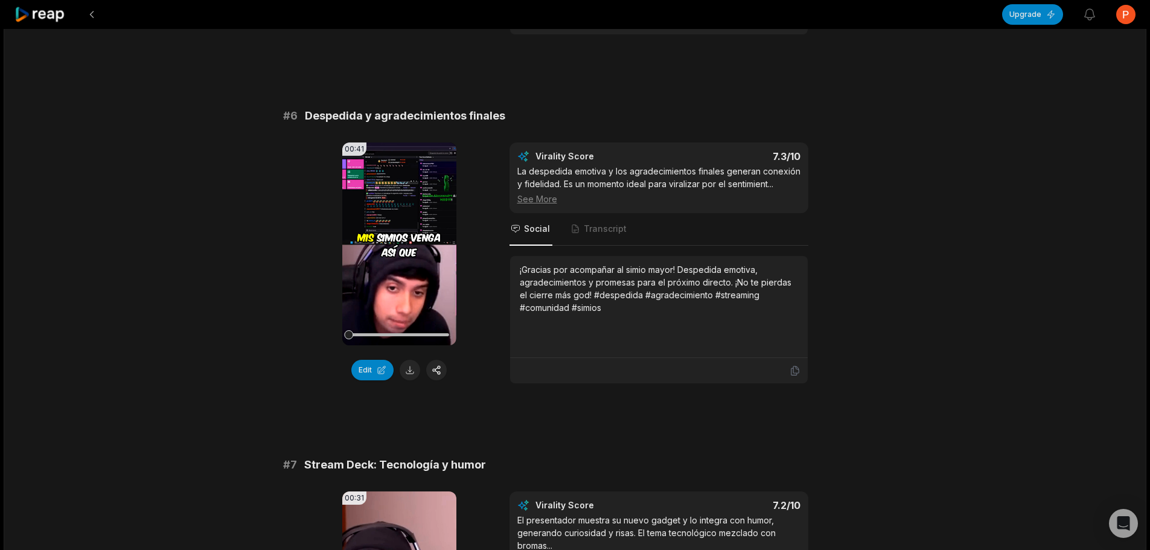
scroll to position [1786, 0]
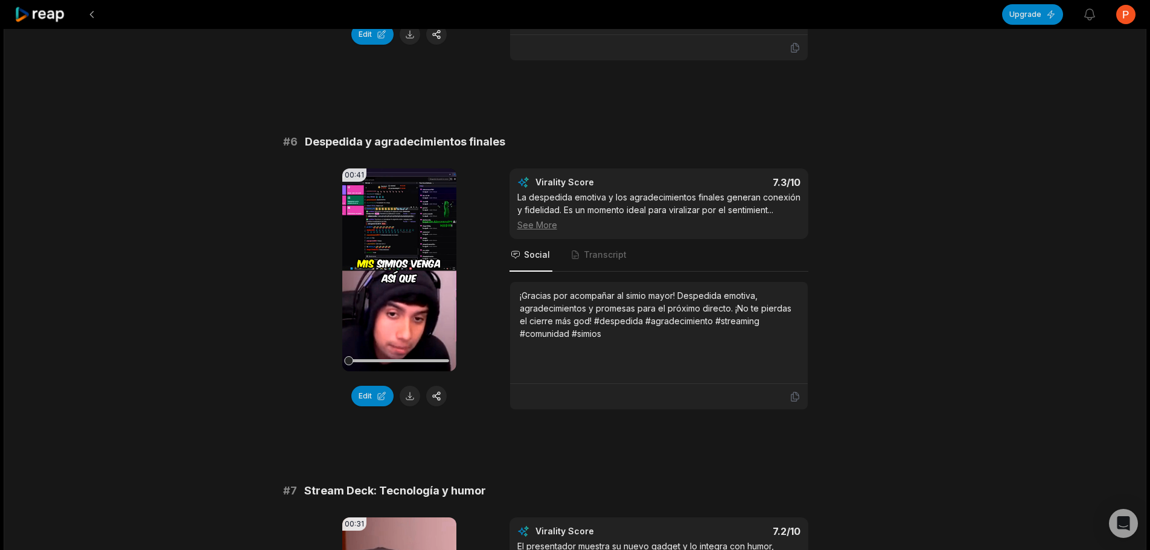
click at [385, 138] on span "Despedida y agradecimientos finales" at bounding box center [405, 141] width 200 height 17
copy span "Despedida y agradecimientos finales"
